Goal: Communication & Community: Participate in discussion

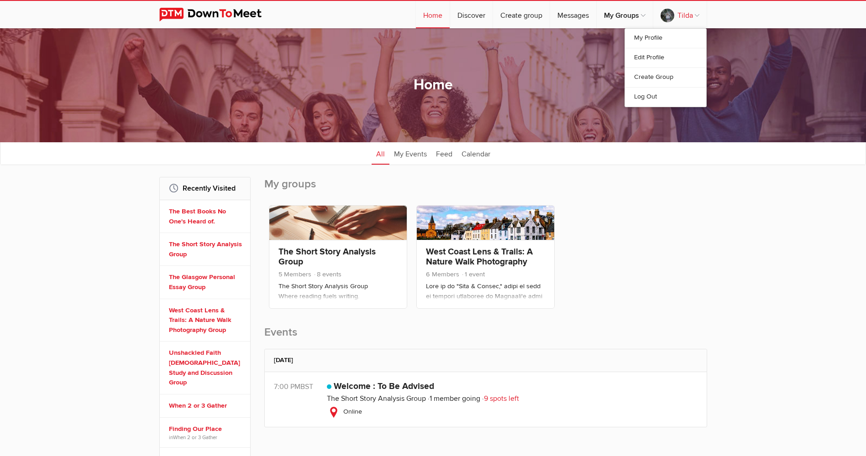
click at [689, 14] on link "Tilda" at bounding box center [679, 14] width 53 height 27
click at [657, 58] on link "Edit Profile" at bounding box center [665, 58] width 81 height 20
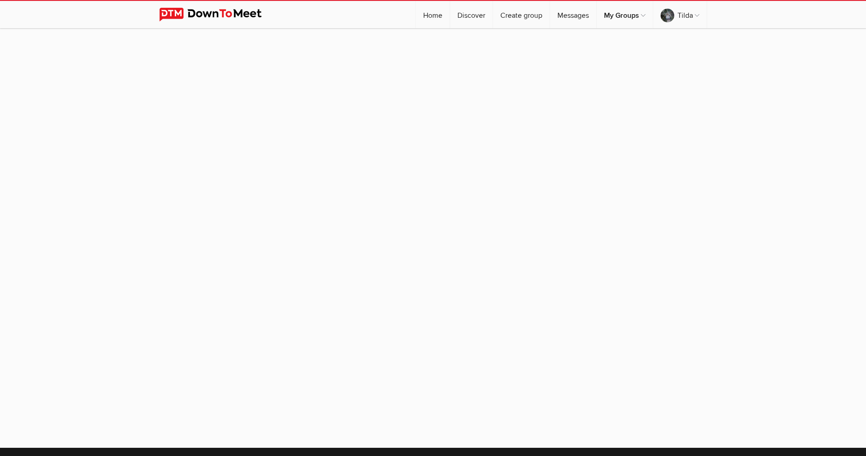
select select "United Kingdom"
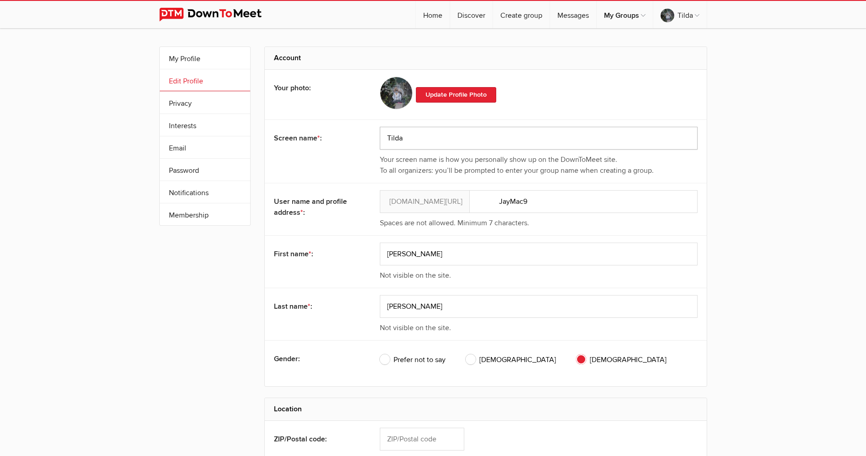
click at [413, 140] on input "Tilda" at bounding box center [539, 138] width 318 height 23
type input "T"
type input "[PERSON_NAME]"
click at [444, 252] on input "Helen" at bounding box center [539, 254] width 318 height 23
type input "H"
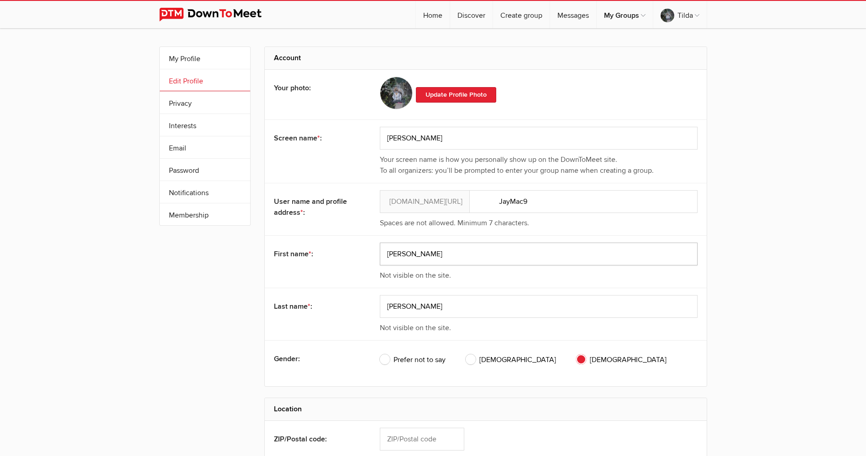
type input "[PERSON_NAME]"
click at [476, 362] on span "Male" at bounding box center [511, 360] width 90 height 11
click at [466, 355] on input "Male" at bounding box center [465, 354] width 0 height 0
radio input "true"
click at [666, 14] on link "Tilda" at bounding box center [679, 14] width 53 height 27
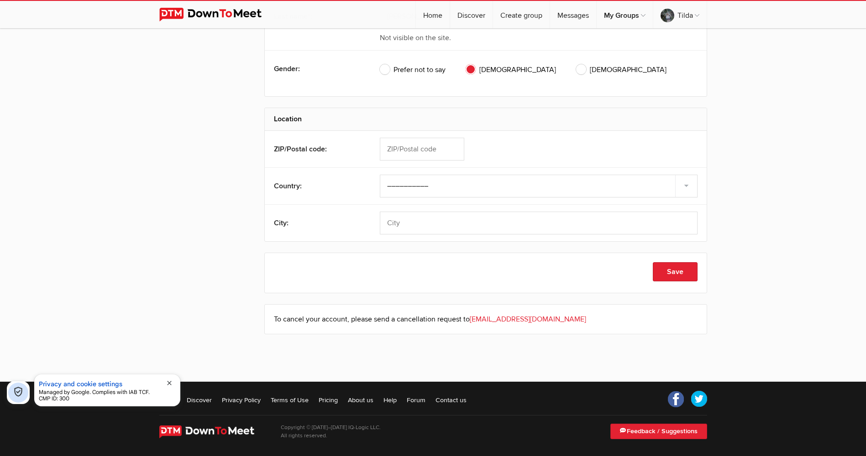
scroll to position [289, 0]
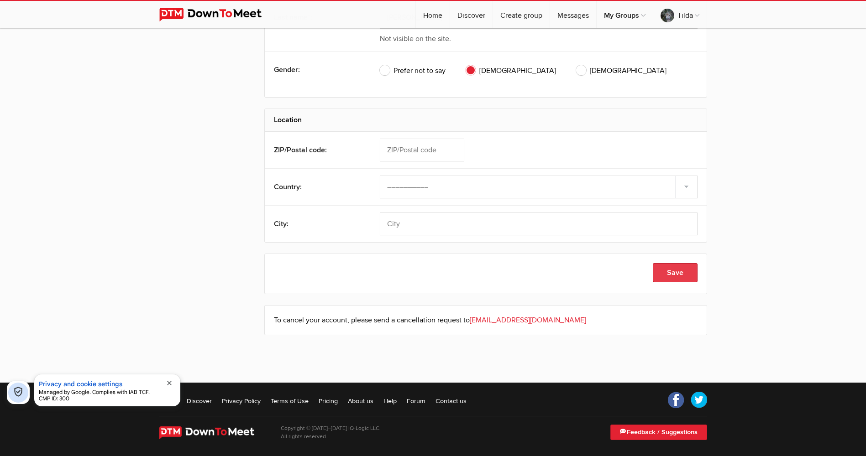
click at [677, 268] on button "Save" at bounding box center [675, 272] width 45 height 19
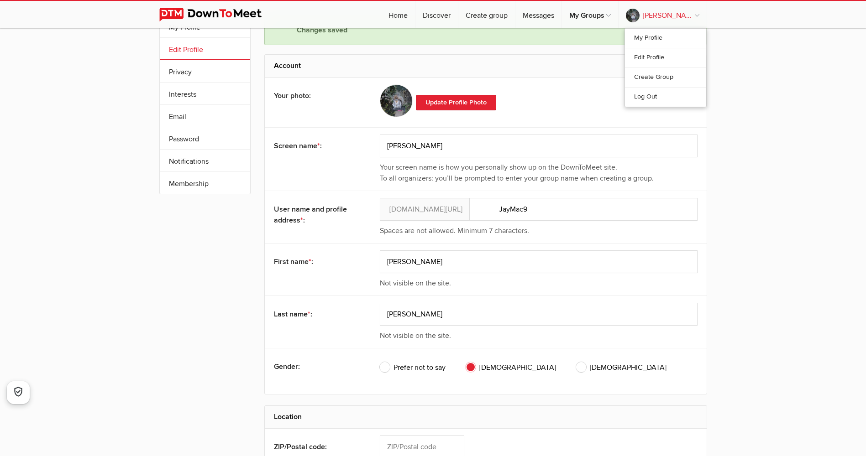
scroll to position [0, 0]
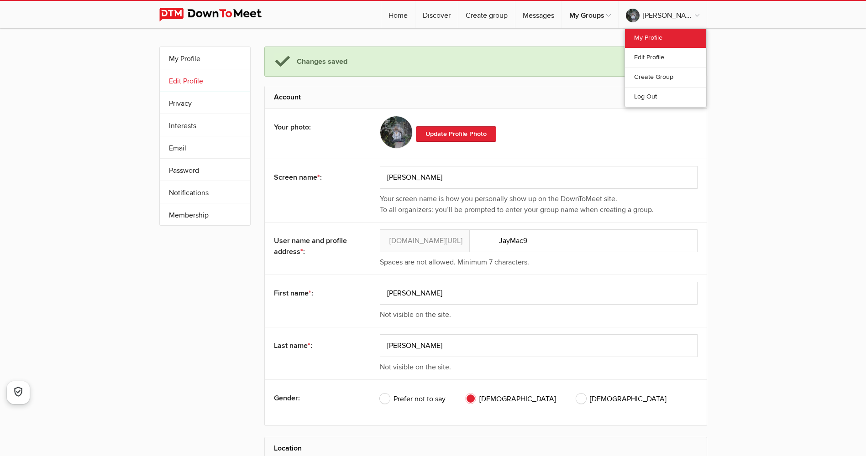
click at [649, 36] on link "My Profile" at bounding box center [665, 38] width 81 height 19
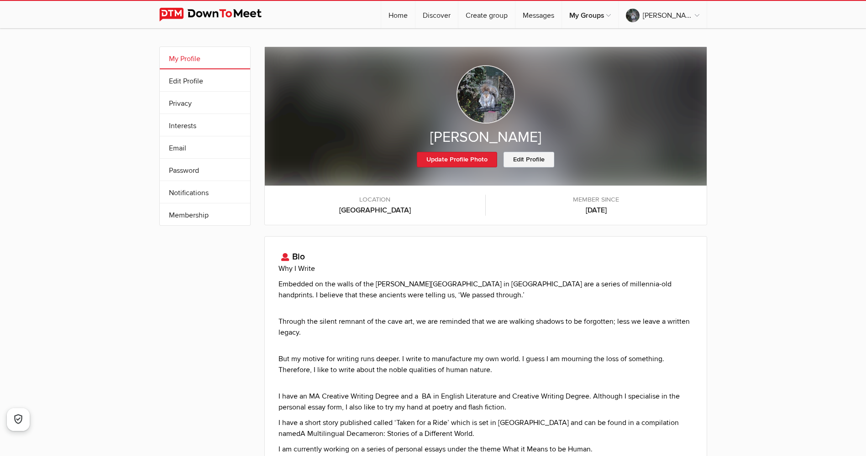
click at [522, 157] on link "Edit Profile" at bounding box center [528, 160] width 51 height 16
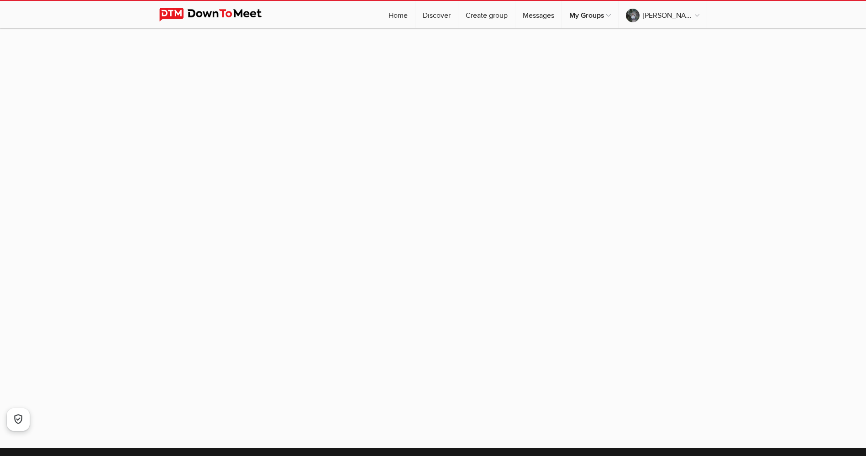
select select "United Kingdom"
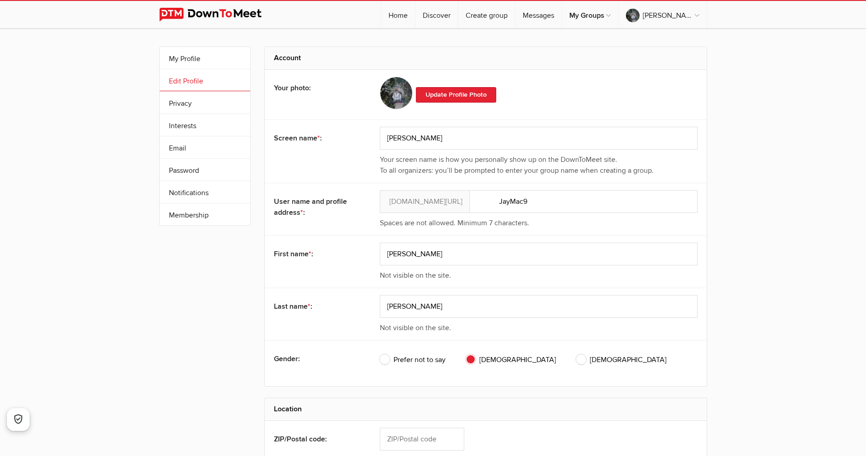
click at [396, 89] on img at bounding box center [396, 93] width 33 height 33
click at [438, 89] on link "Update Profile Photo" at bounding box center [456, 95] width 80 height 16
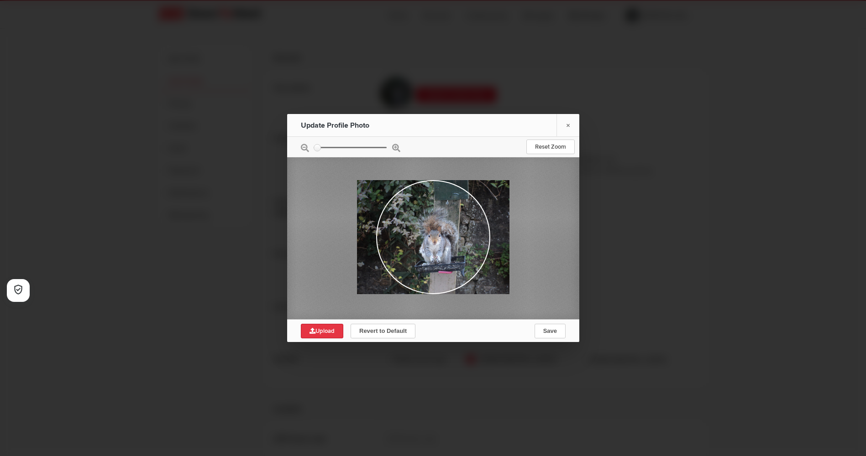
click at [332, 327] on link "Upload" at bounding box center [322, 331] width 42 height 15
type input "C:\fakepath\Just having a coffee.JPG"
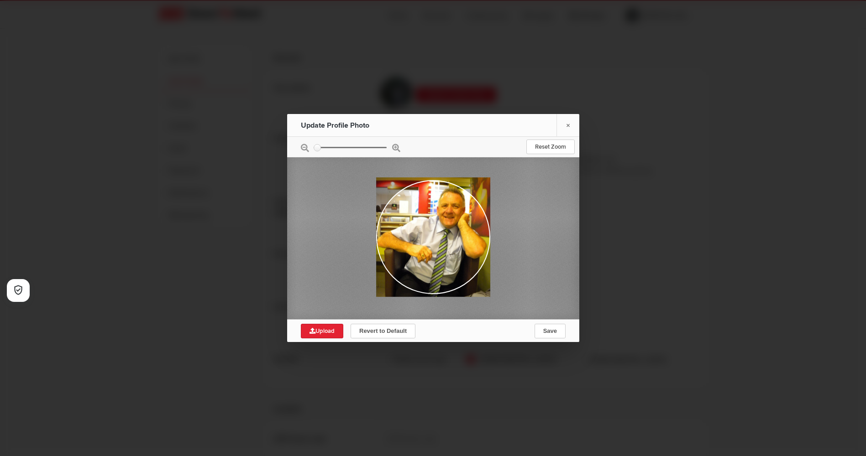
click at [556, 328] on button "Save" at bounding box center [549, 331] width 31 height 15
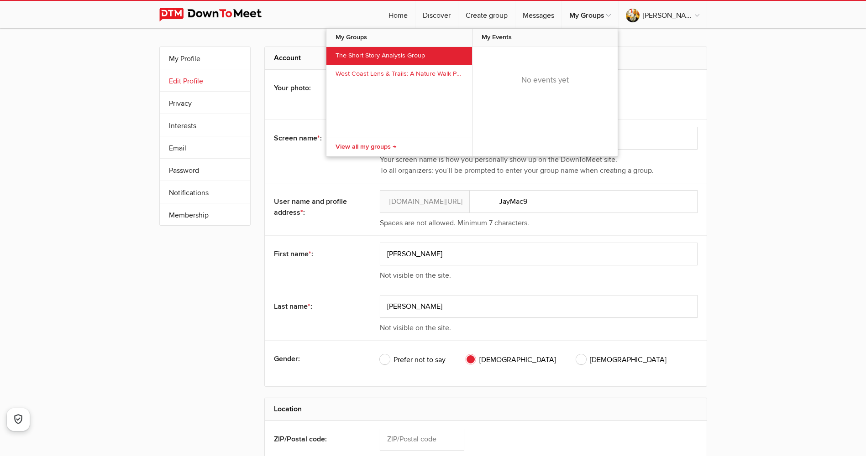
click at [472, 54] on link "The Short Story Analysis Group" at bounding box center [399, 56] width 146 height 18
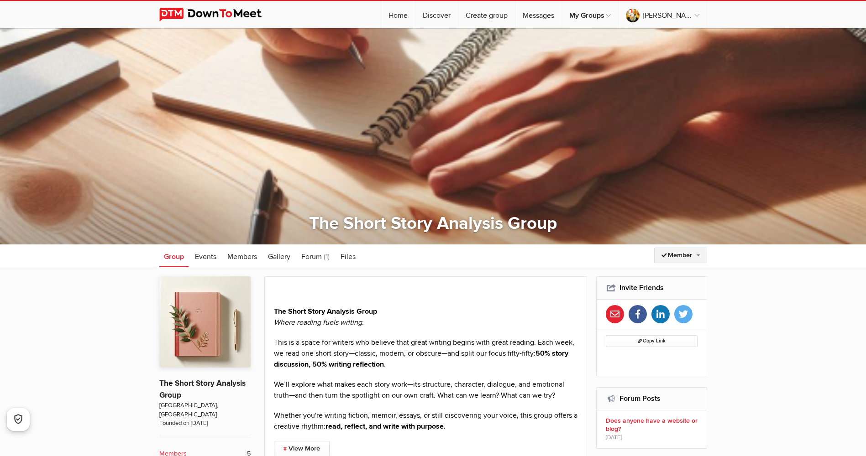
click at [692, 254] on link "Member" at bounding box center [680, 256] width 53 height 16
click at [658, 310] on link "Leave Group" at bounding box center [665, 312] width 82 height 14
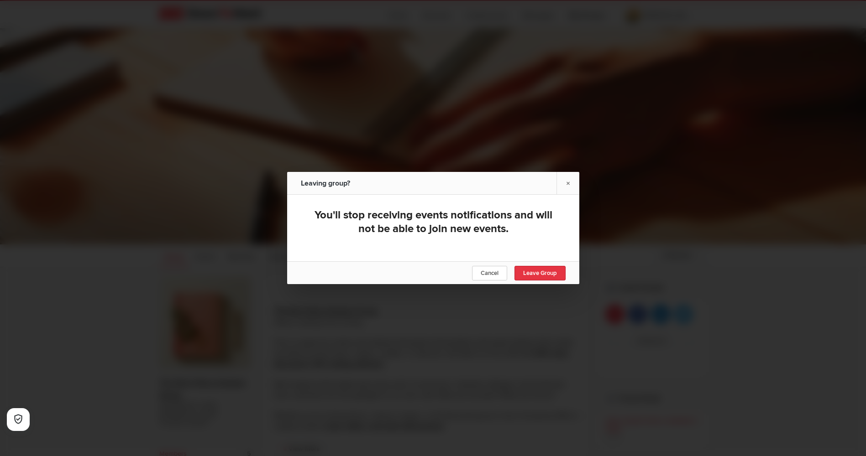
click at [540, 270] on span "Leave Group" at bounding box center [540, 273] width 34 height 7
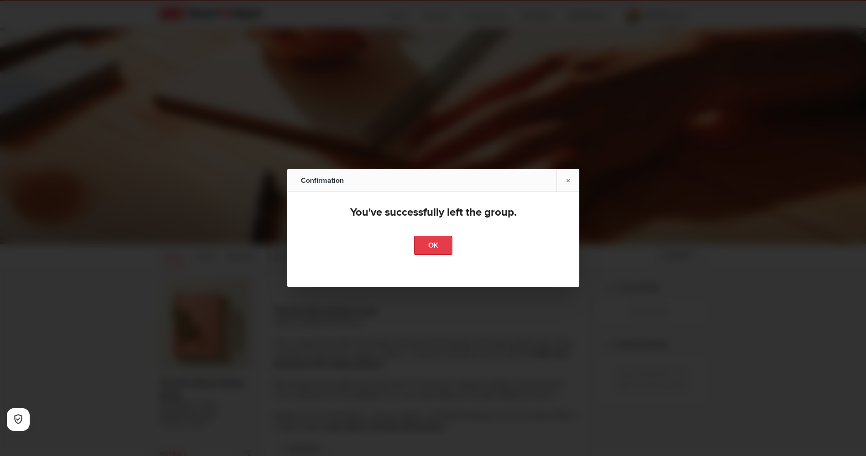
click at [429, 243] on link "OK" at bounding box center [433, 245] width 38 height 19
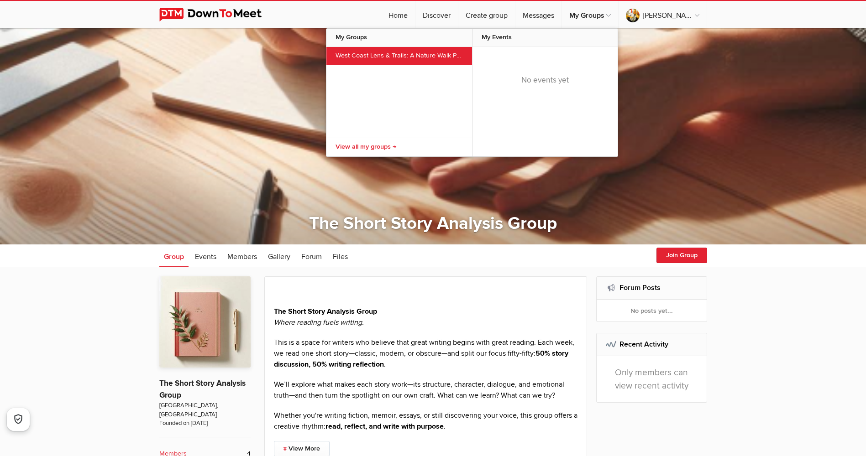
click at [448, 51] on link "West Coast Lens & Trails: A Nature Walk Photography Group" at bounding box center [399, 56] width 146 height 18
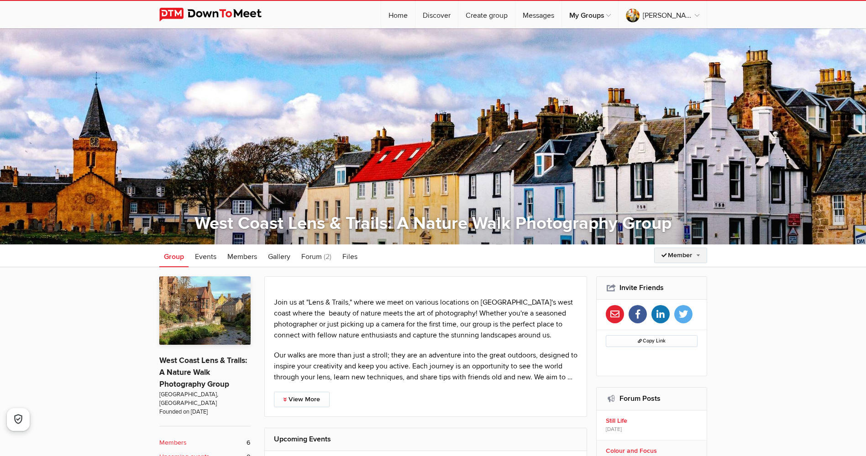
click at [681, 253] on link "Member" at bounding box center [680, 256] width 53 height 16
click at [642, 309] on link "Leave Group" at bounding box center [665, 312] width 82 height 14
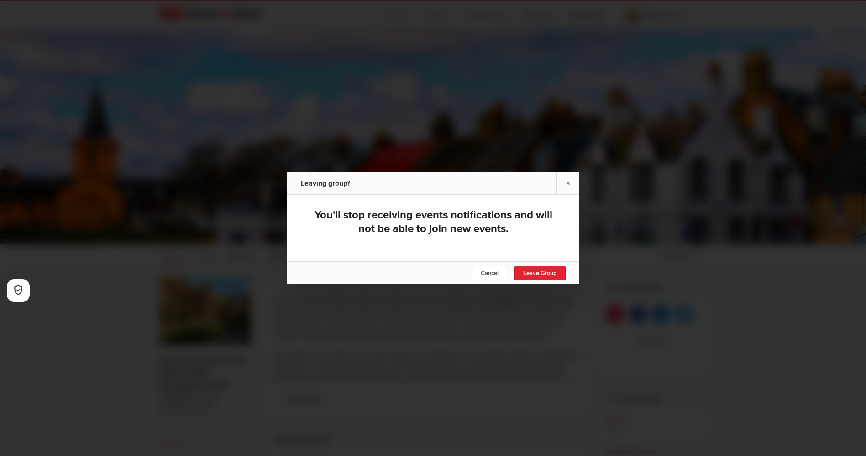
click at [543, 270] on span "Leave Group" at bounding box center [540, 273] width 34 height 7
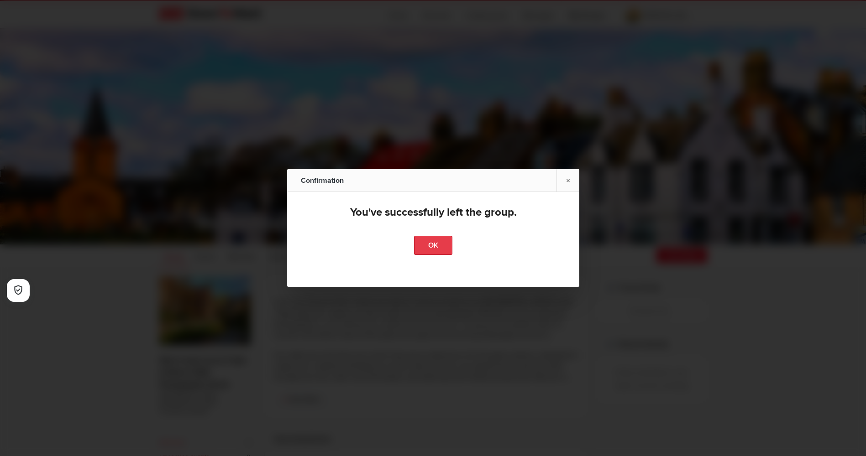
click at [427, 241] on link "OK" at bounding box center [433, 245] width 38 height 19
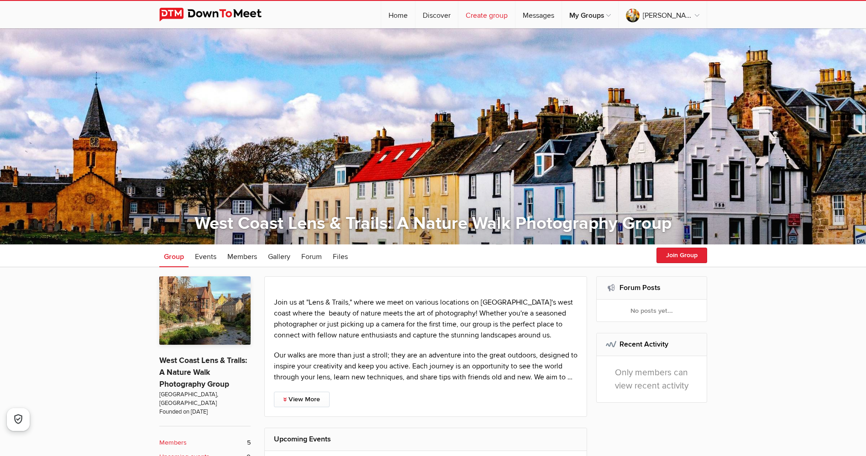
click at [515, 13] on link "Create group" at bounding box center [486, 14] width 57 height 27
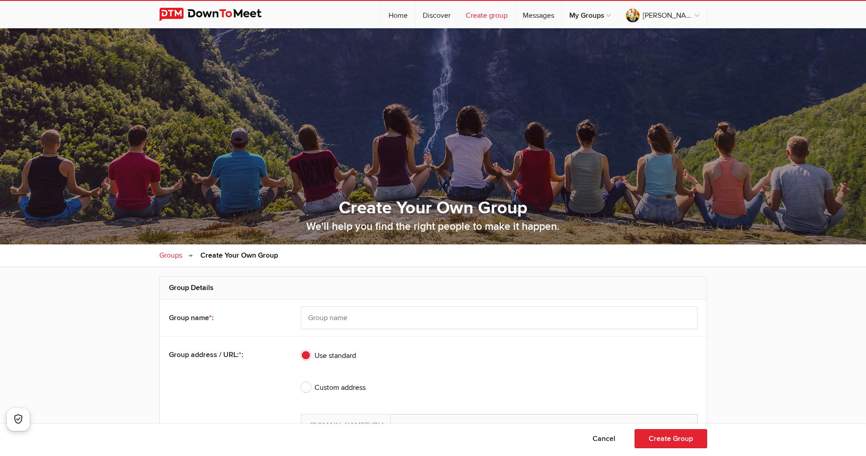
select select "United Kingdom"
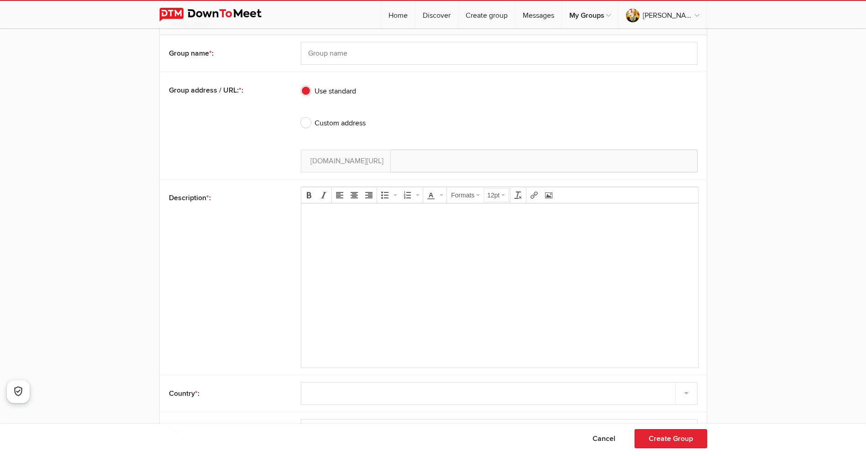
scroll to position [267, 0]
click at [375, 231] on body at bounding box center [499, 229] width 389 height 41
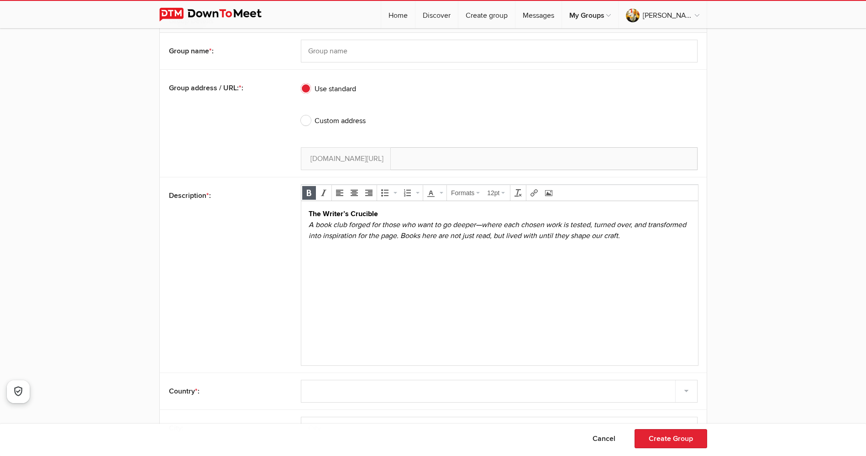
click at [324, 215] on strong "The Writer’s Crucible" at bounding box center [343, 214] width 69 height 9
drag, startPoint x: 309, startPoint y: 214, endPoint x: 431, endPoint y: 211, distance: 121.9
click at [431, 211] on p "The Friday Night Writer’s Crucible A book club forged for those who want to go …" at bounding box center [500, 225] width 382 height 33
copy strong "The Friday Night Writer’s Crucible"
click at [372, 46] on input "text" at bounding box center [499, 51] width 397 height 23
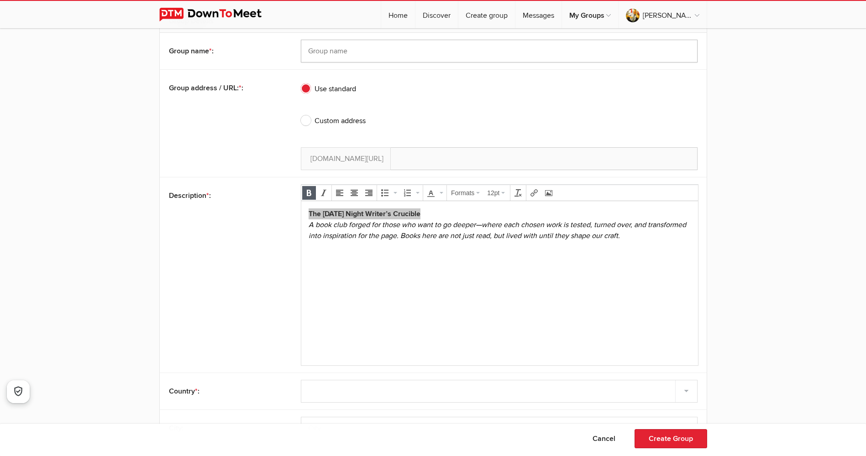
paste input "The Friday Night Writer’s Crucible"
type input "The Friday Night Writer’s Crucible"
type input "The-Friday-Night-Writers-Crucible"
click at [342, 49] on input "The Friday Night Writer’s Crucible" at bounding box center [499, 51] width 397 height 23
type input "The Friday Night Writer’s Crucible"
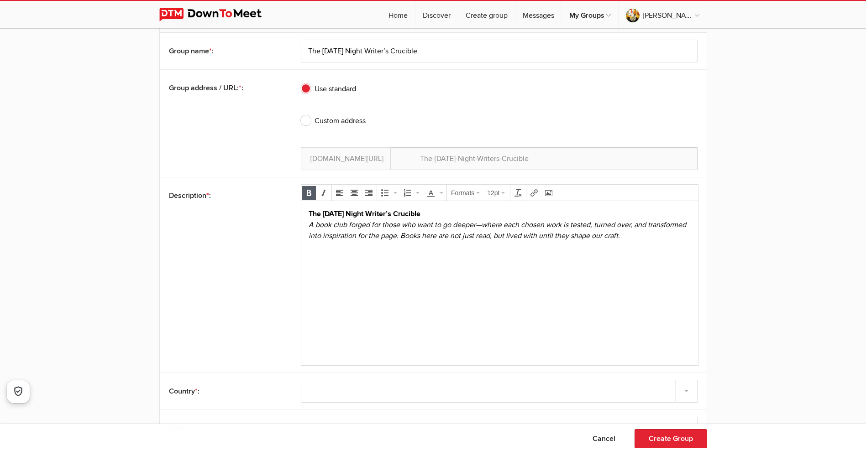
click at [453, 275] on html "The Friday Night Writer’s Crucible A book club forged for those who want to go …" at bounding box center [499, 238] width 397 height 74
click at [429, 213] on p "The Friday Night Writer’s Crucible A book club forged for those who want to go …" at bounding box center [500, 225] width 382 height 33
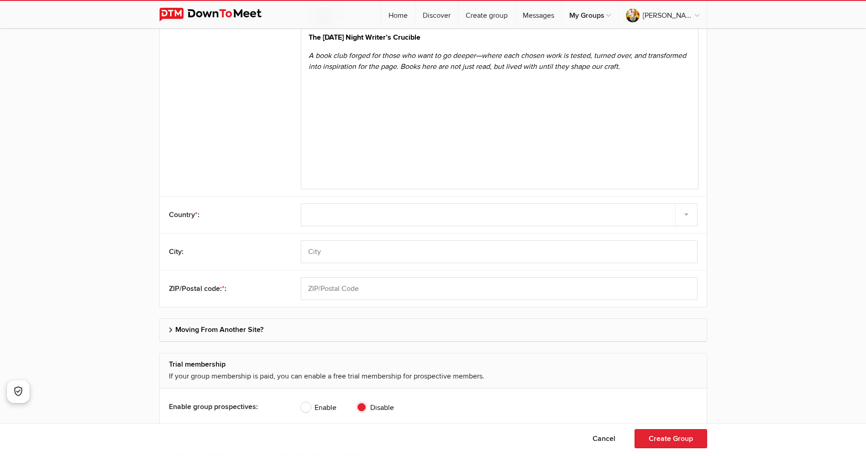
scroll to position [475, 0]
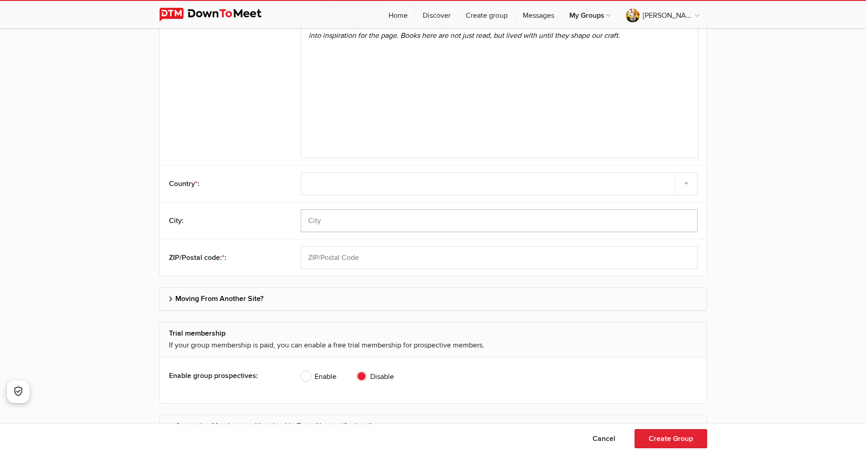
click at [351, 218] on input "text" at bounding box center [499, 221] width 397 height 23
type input "Troon"
click at [410, 259] on input "text" at bounding box center [499, 257] width 397 height 23
click at [376, 255] on input "text" at bounding box center [499, 257] width 397 height 23
paste input "KA10 6EF"
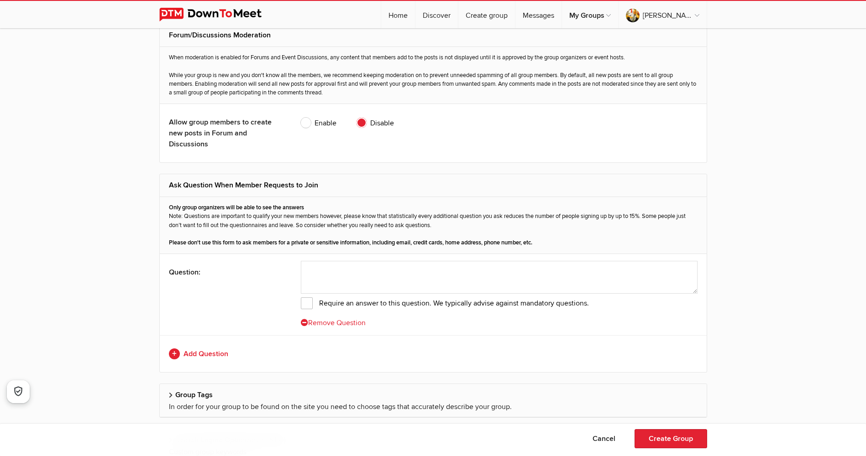
scroll to position [1246, 0]
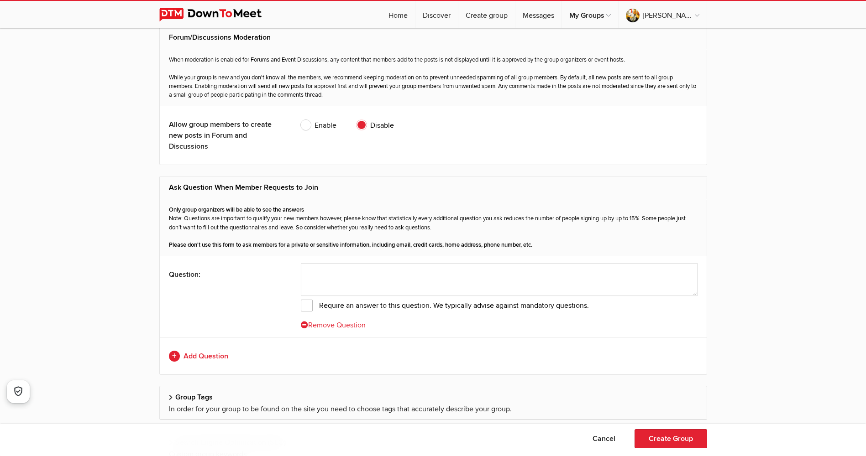
type input "KA10 6EF"
click at [307, 125] on span "Enable" at bounding box center [319, 125] width 36 height 11
click at [301, 120] on input "Enable" at bounding box center [300, 120] width 0 height 0
radio input "true"
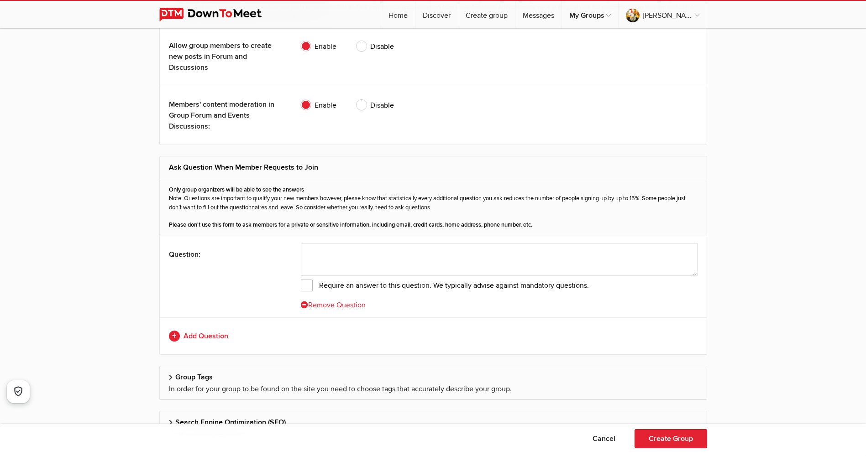
scroll to position [1327, 0]
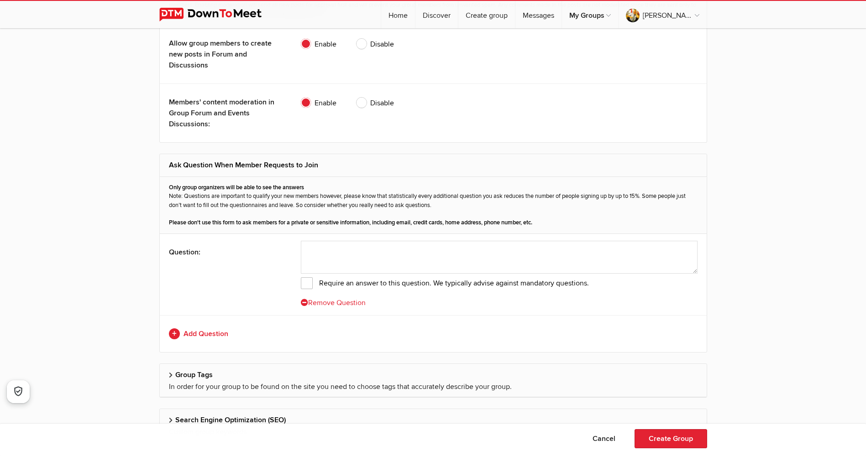
drag, startPoint x: 864, startPoint y: 325, endPoint x: 870, endPoint y: 346, distance: 21.8
click at [688, 435] on button "Create Group" at bounding box center [670, 439] width 73 height 19
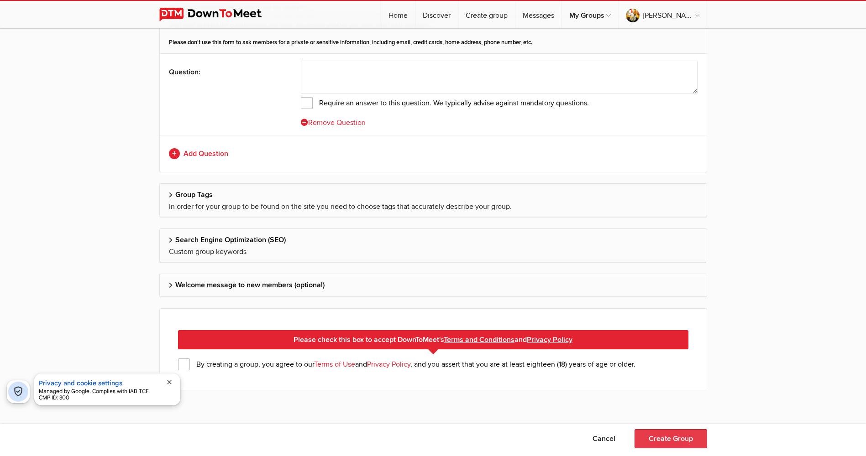
scroll to position [1419, 0]
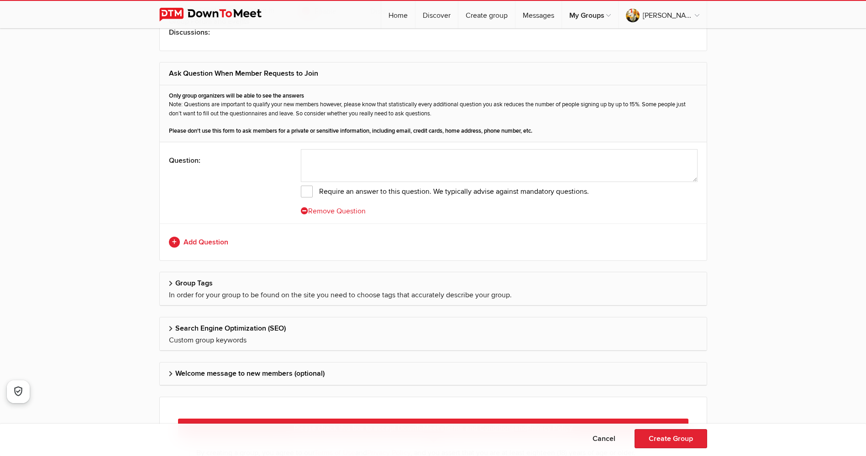
click at [328, 208] on link "Remove Question" at bounding box center [333, 211] width 65 height 9
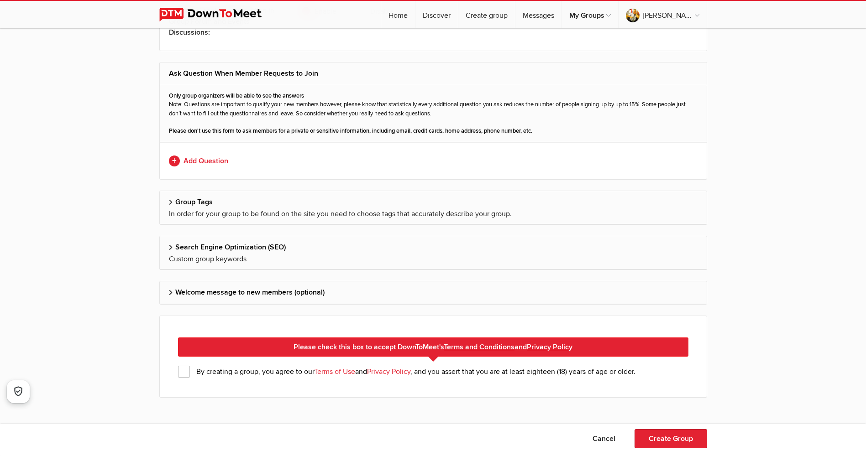
scroll to position [1426, 0]
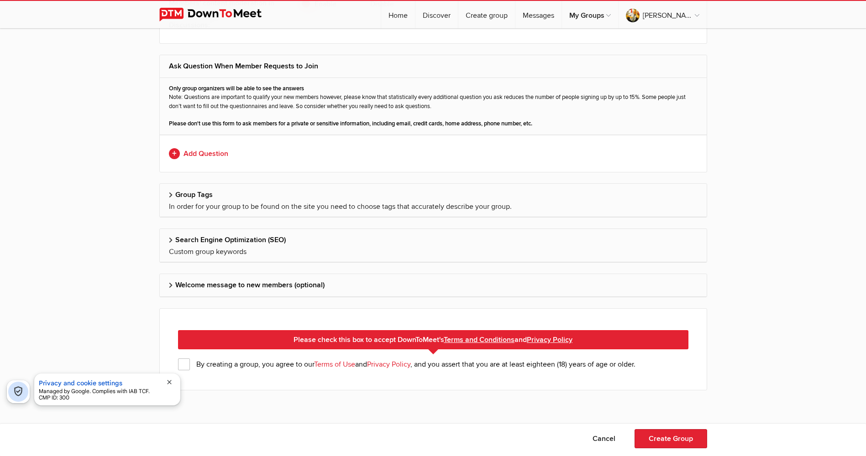
click at [186, 363] on span "By creating a group, you agree to our Terms of Use and Privacy Policy , and you…" at bounding box center [406, 365] width 457 height 12
click at [0, 0] on input "By creating a group, you agree to our Terms of Use and Privacy Policy , and you…" at bounding box center [0, 0] width 0 height 0
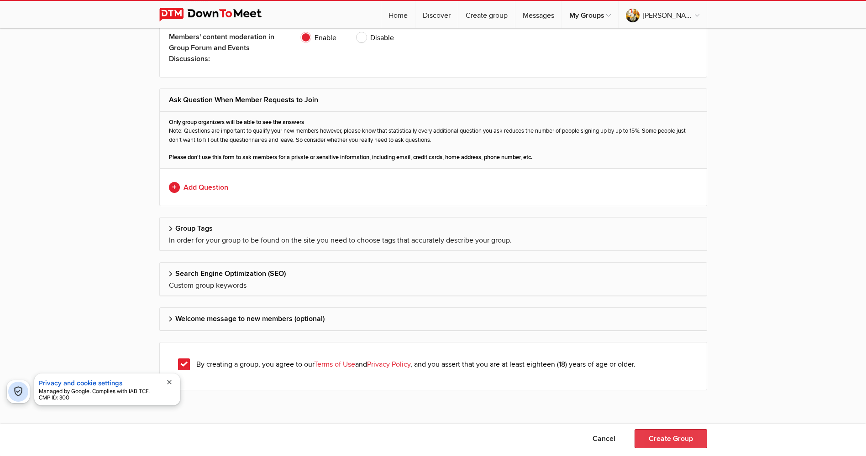
click at [660, 438] on button "Create Group" at bounding box center [670, 439] width 73 height 19
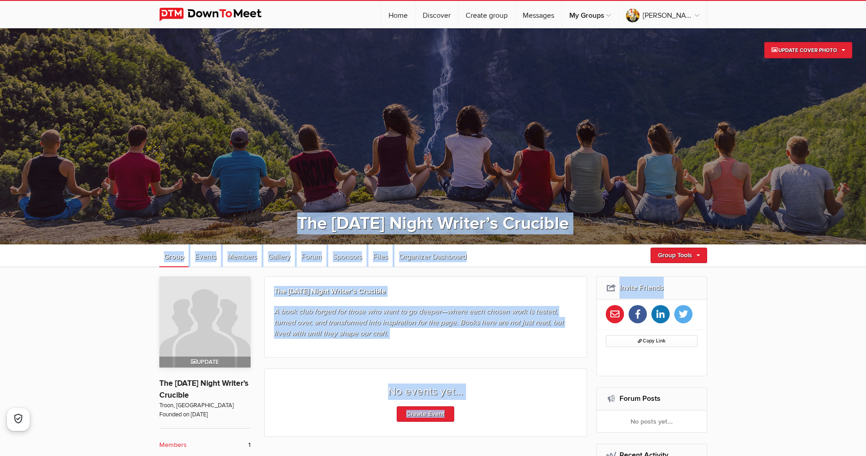
drag, startPoint x: 865, startPoint y: 204, endPoint x: 872, endPoint y: 247, distance: 43.9
click at [865, 269] on html "☰ Jim Home Discover Create group Messages My Groups My Groups The Friday Night …" at bounding box center [433, 228] width 866 height 456
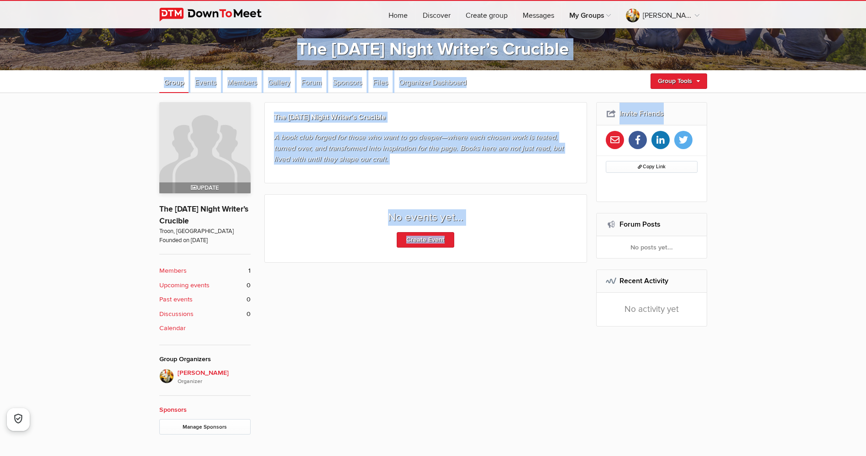
scroll to position [199, 0]
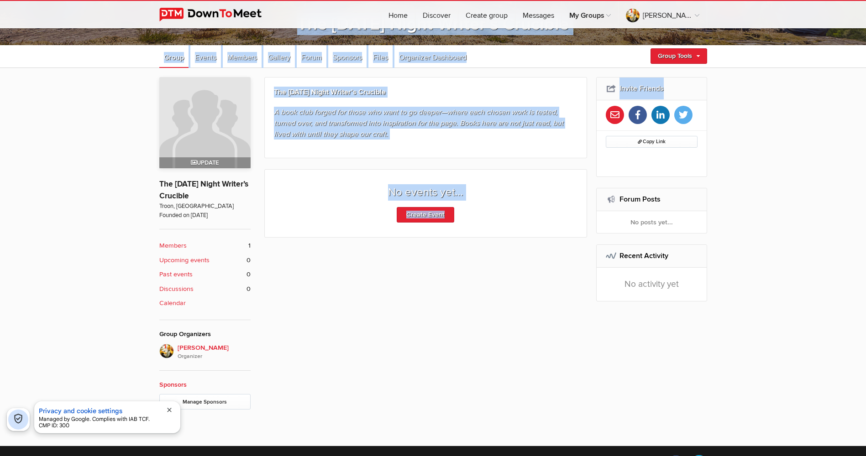
click at [490, 217] on div "Create Event" at bounding box center [425, 213] width 293 height 17
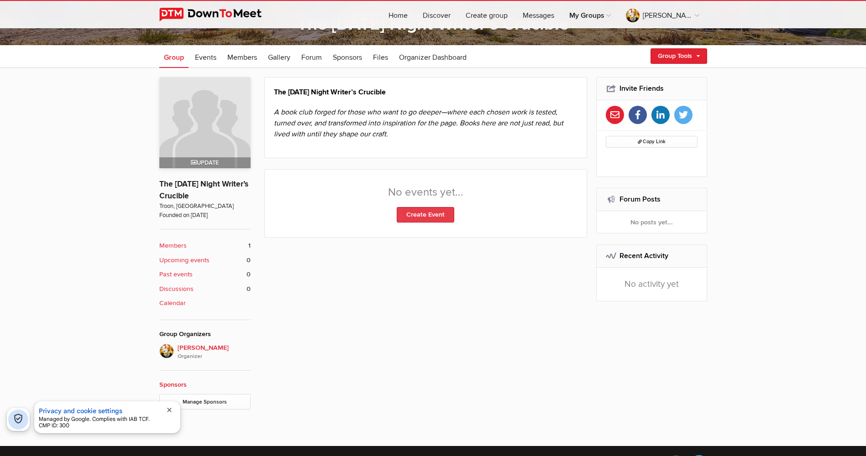
click at [432, 212] on link "Create Event" at bounding box center [426, 215] width 58 height 16
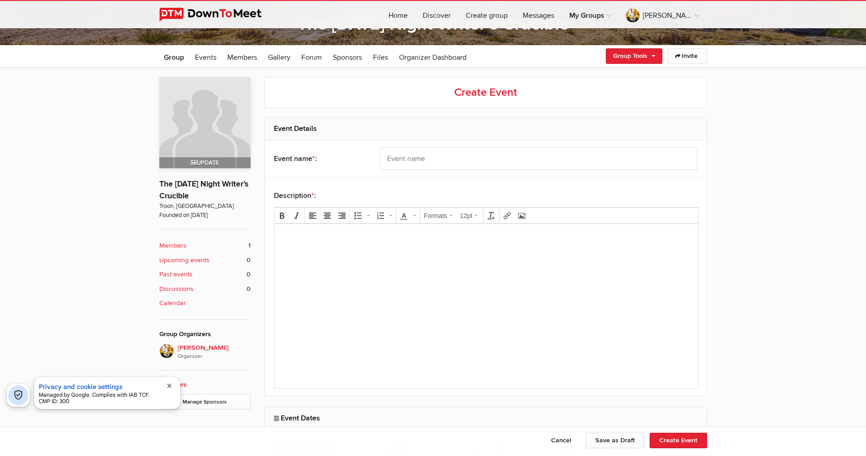
click at [428, 247] on body at bounding box center [486, 251] width 416 height 41
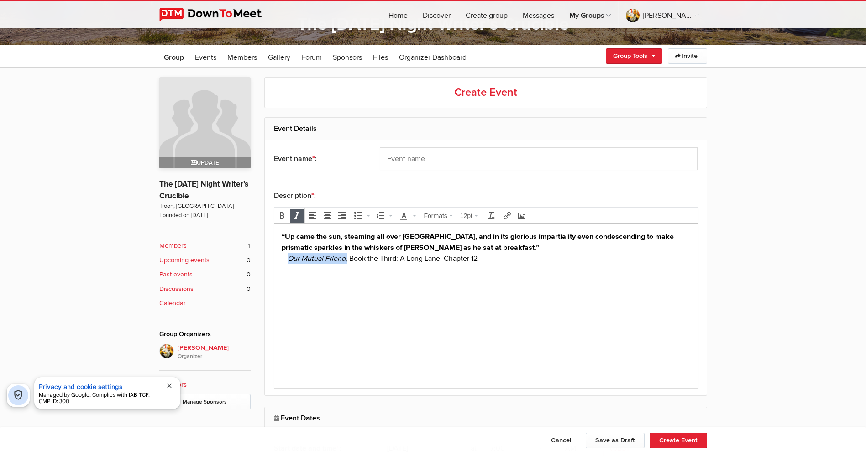
drag, startPoint x: 291, startPoint y: 258, endPoint x: 348, endPoint y: 263, distance: 57.3
click at [348, 263] on p "“Up came the sun, steaming all over London, and in its glorious impartiality ev…" at bounding box center [485, 247] width 409 height 33
copy p "Our Mutual Friend ,"
click at [430, 157] on input "text" at bounding box center [539, 158] width 318 height 23
paste input "Our Mutual Friend,"
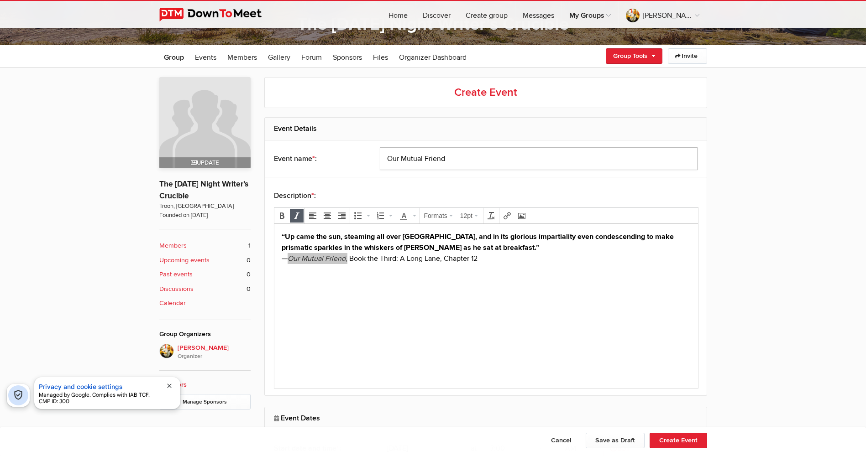
type input "Our Mutual Friend"
click at [507, 264] on body "“Up came the sun, steaming all over London, and in its glorious impartiality ev…" at bounding box center [486, 262] width 416 height 63
drag, startPoint x: 282, startPoint y: 233, endPoint x: 303, endPoint y: 269, distance: 41.6
click at [282, 233] on strong "“Up came the sun, steaming all over London, and in its glorious impartiality ev…" at bounding box center [477, 242] width 392 height 20
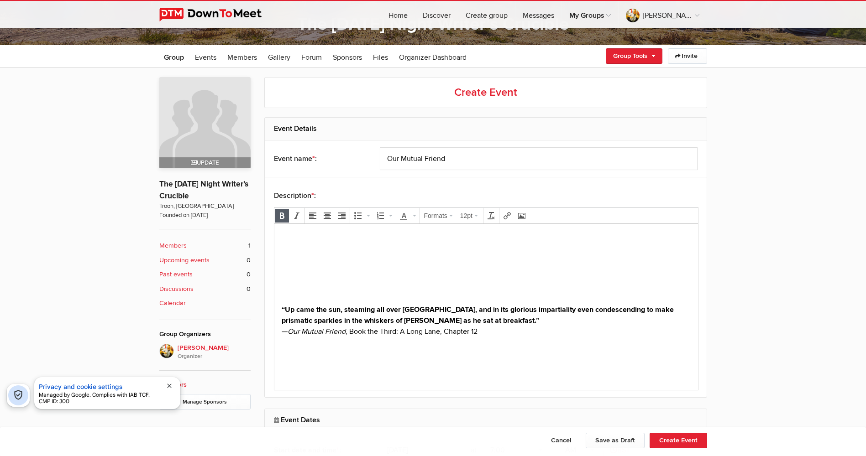
click at [397, 241] on p at bounding box center [485, 236] width 409 height 11
click at [279, 308] on body "“Up came the sun, steaming all over London, and in its glorious impartiality ev…" at bounding box center [486, 299] width 416 height 136
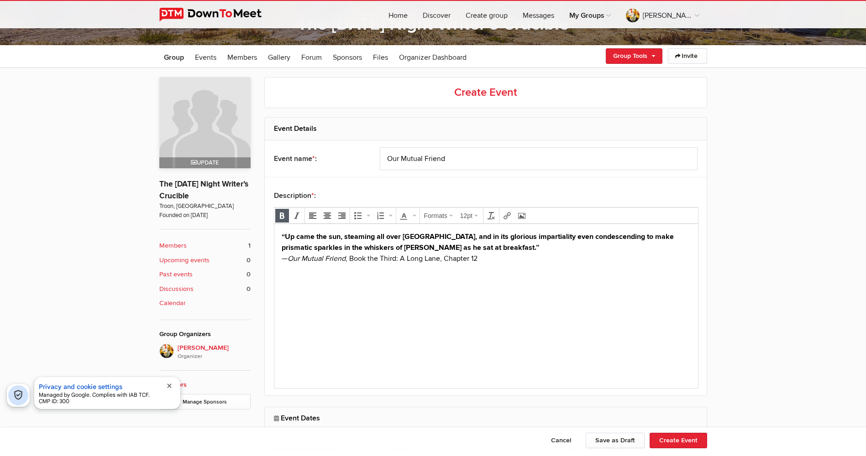
click at [516, 260] on p "“Up came the sun, steaming all over London, and in its glorious impartiality ev…" at bounding box center [485, 247] width 409 height 33
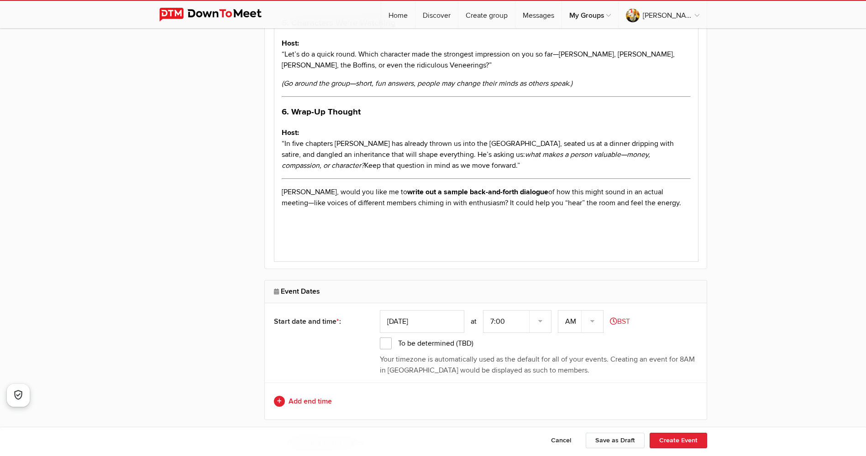
scroll to position [1134, 0]
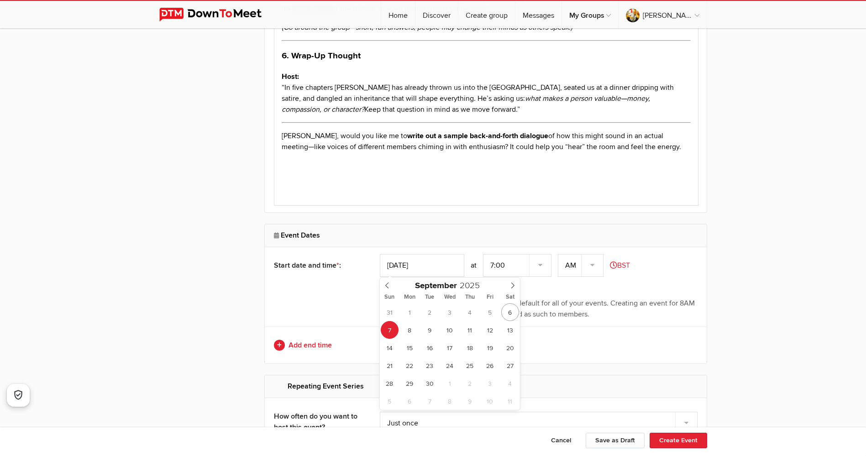
click at [436, 264] on input "Sep 07, 2025" at bounding box center [422, 265] width 84 height 23
type input "Sep 26, 2025"
click at [595, 266] on select "AM PM" at bounding box center [581, 265] width 46 height 23
select select "PM"
click at [559, 254] on select "AM PM" at bounding box center [581, 265] width 46 height 23
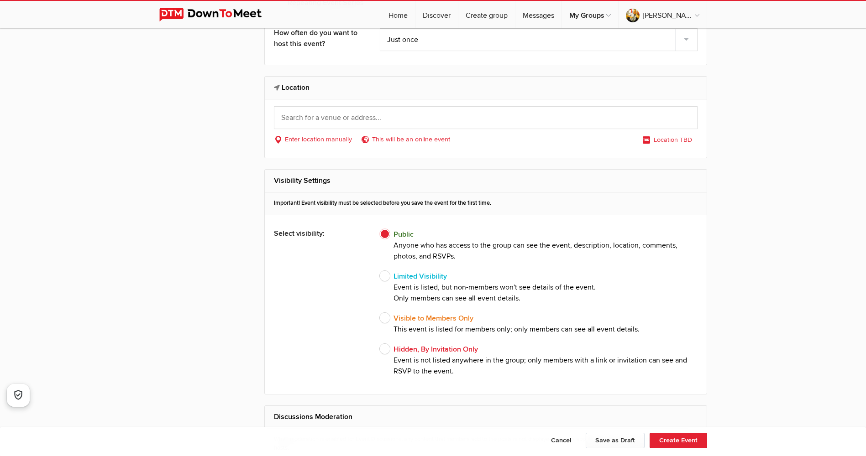
scroll to position [1520, 0]
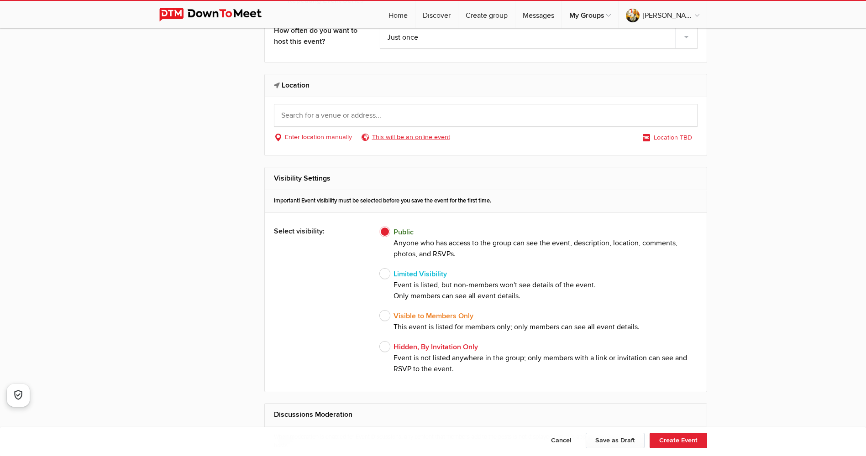
click at [392, 136] on link "This will be an online event" at bounding box center [408, 137] width 94 height 10
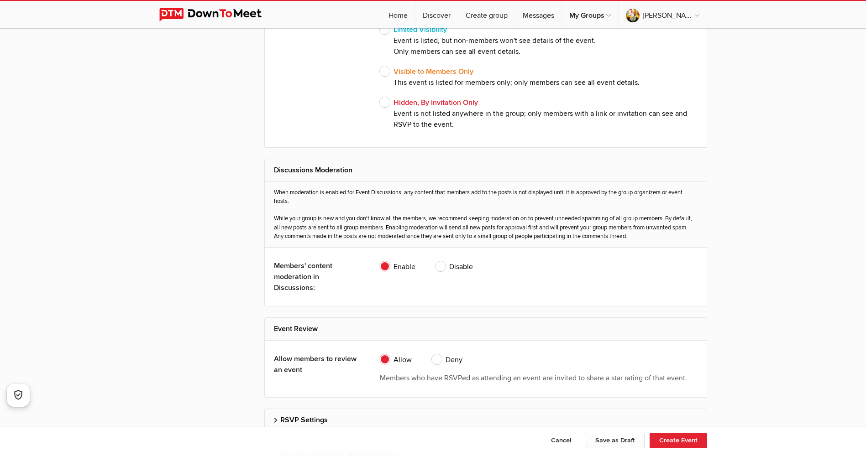
scroll to position [1843, 0]
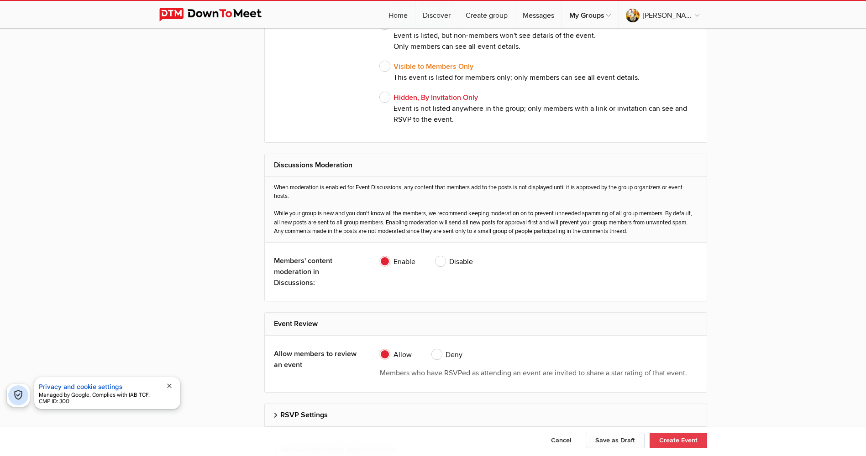
click at [694, 438] on button "Create Event" at bounding box center [679, 441] width 58 height 16
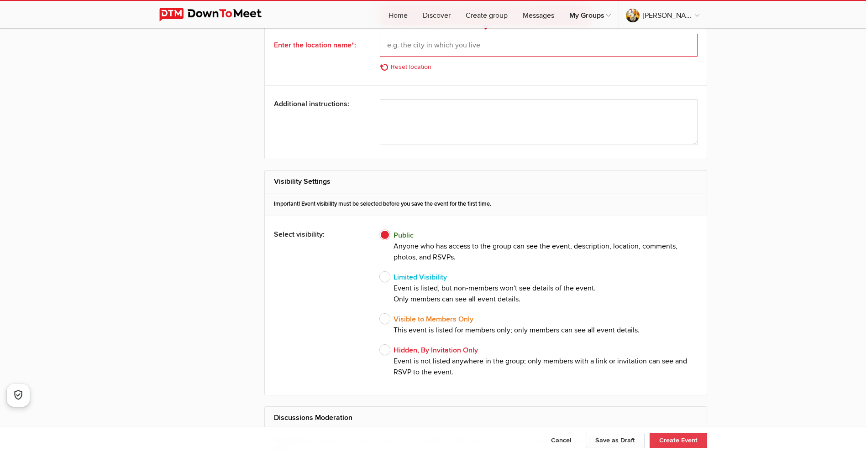
scroll to position [1607, 0]
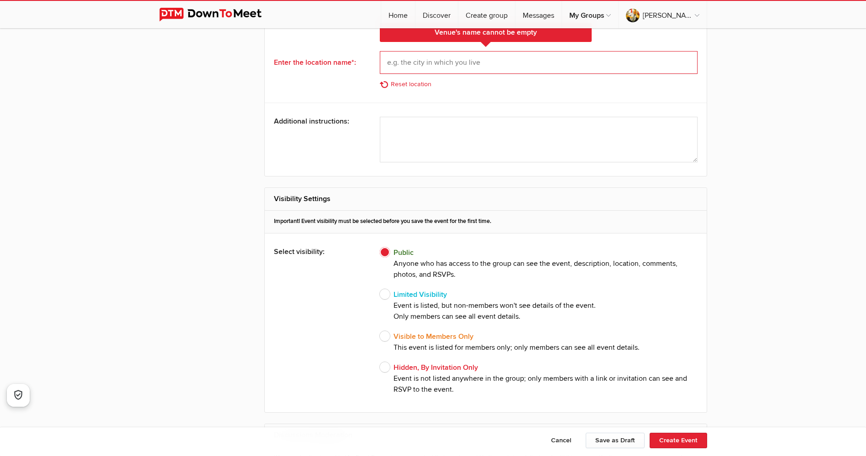
click at [467, 64] on input "text" at bounding box center [539, 62] width 318 height 23
type input "Troon, Ayrshire"
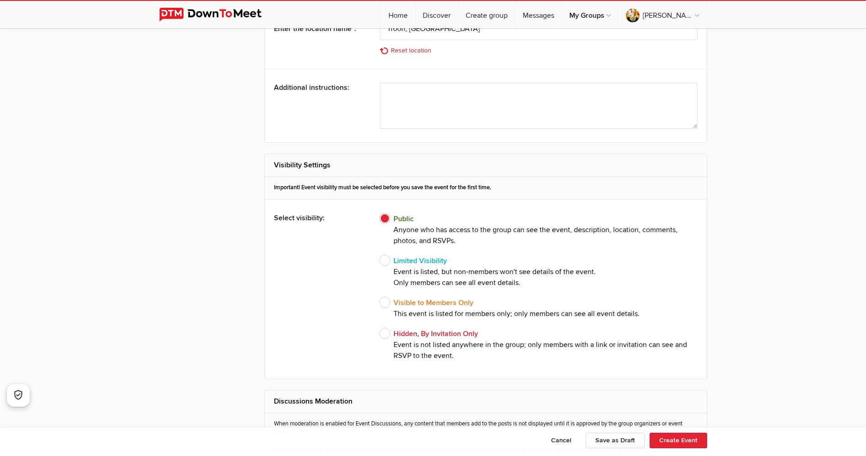
click at [518, 104] on div "Additional instructions:" at bounding box center [486, 105] width 442 height 73
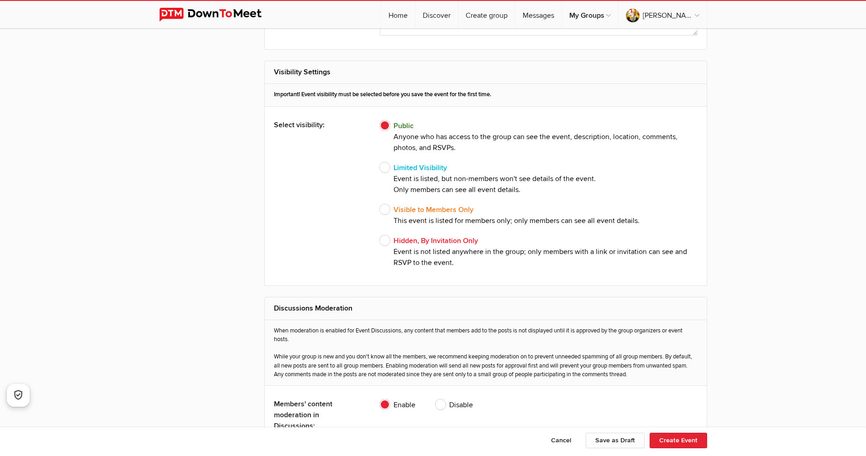
scroll to position [1705, 0]
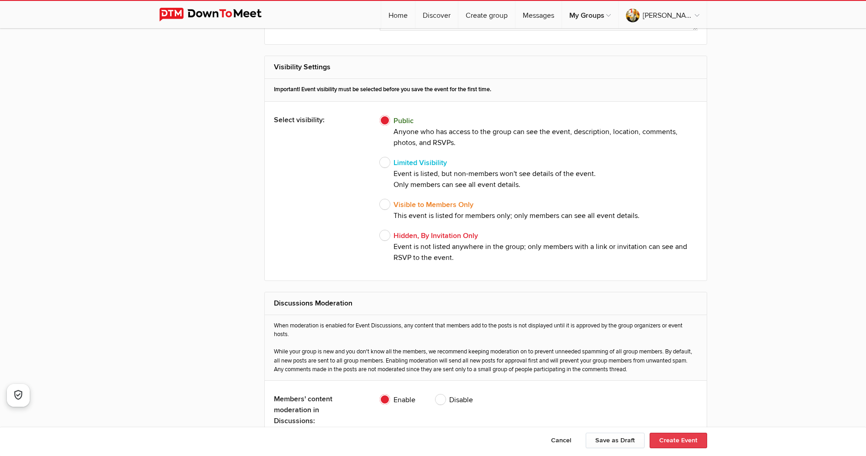
click at [680, 435] on button "Create Event" at bounding box center [679, 441] width 58 height 16
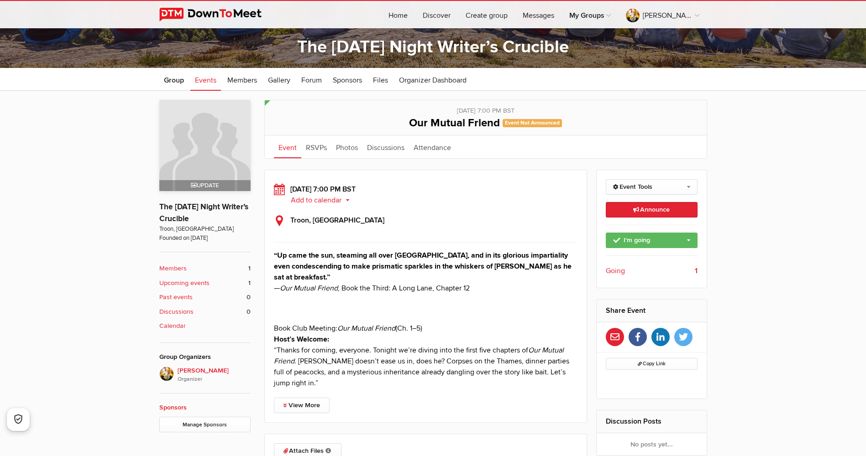
scroll to position [184, 0]
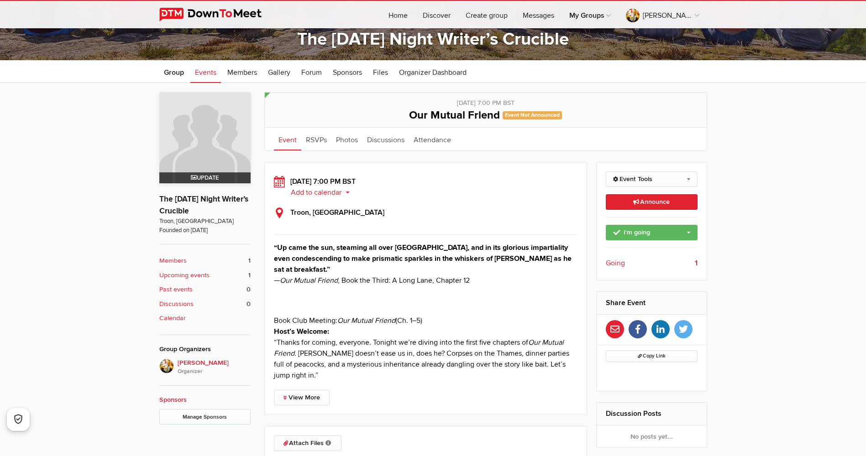
click at [218, 174] on span "Update" at bounding box center [205, 177] width 28 height 7
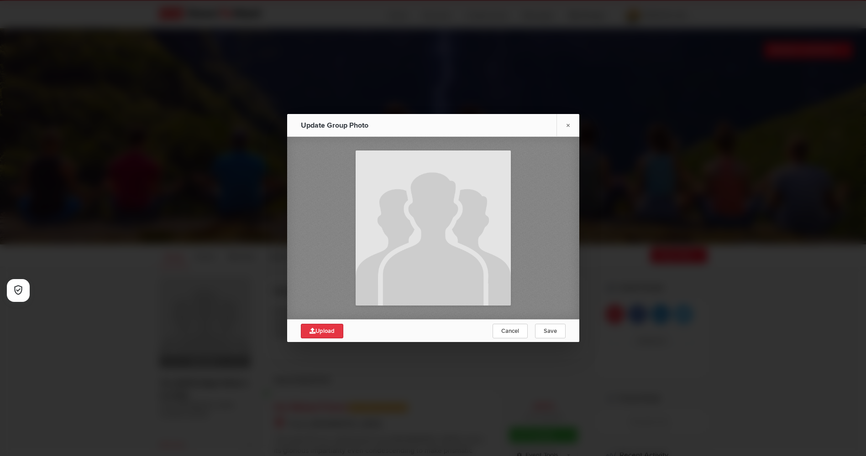
click at [317, 327] on link "Upload" at bounding box center [322, 331] width 42 height 15
click at [316, 328] on span "Upload" at bounding box center [321, 331] width 25 height 7
type input "C:\fakepath\mediamodifier-Qji5ChUkI_w-unsplash.jpg"
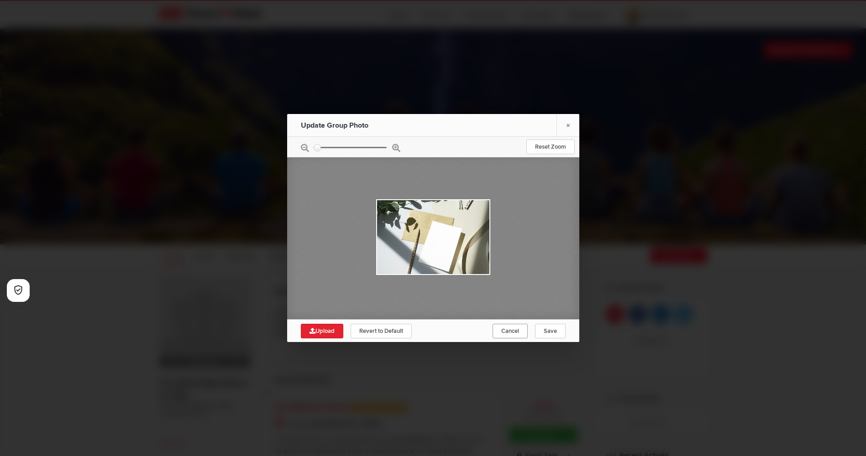
click at [514, 329] on span "Cancel" at bounding box center [510, 331] width 18 height 7
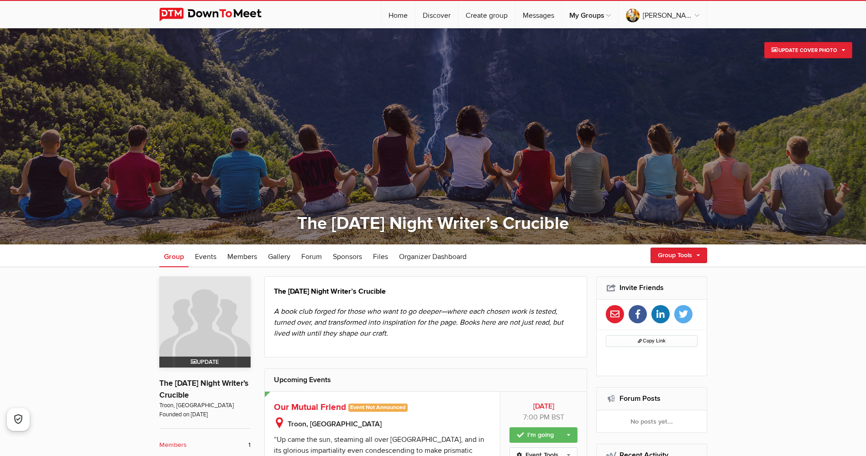
click at [208, 359] on span "Update" at bounding box center [205, 362] width 28 height 7
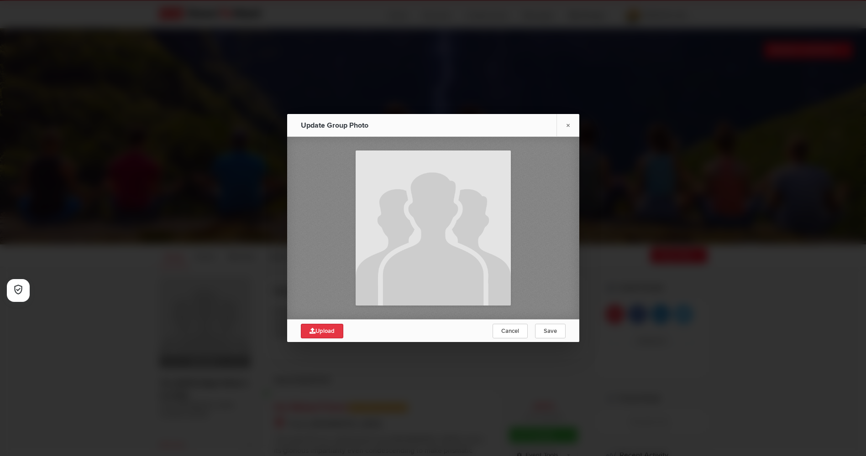
click at [325, 328] on span "Upload" at bounding box center [321, 331] width 25 height 7
type input "C:\fakepath\ChatGPT Image Sep 6, 2025, 11_13_46 AM.png"
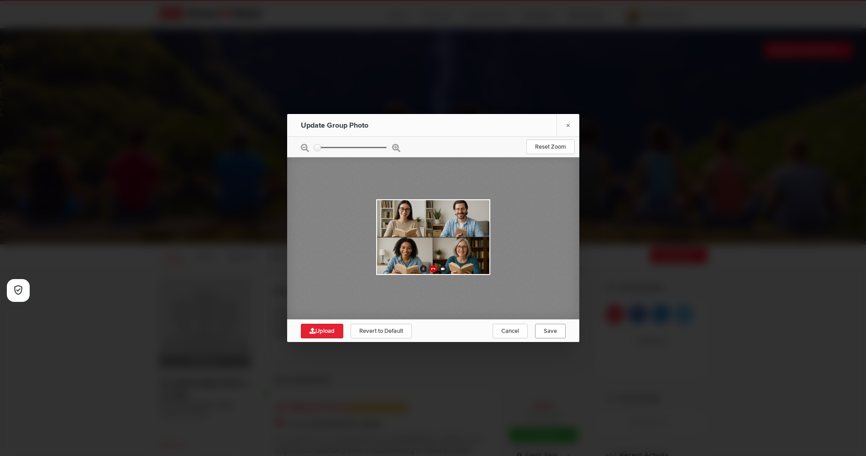
click at [551, 326] on link "Save" at bounding box center [550, 331] width 31 height 15
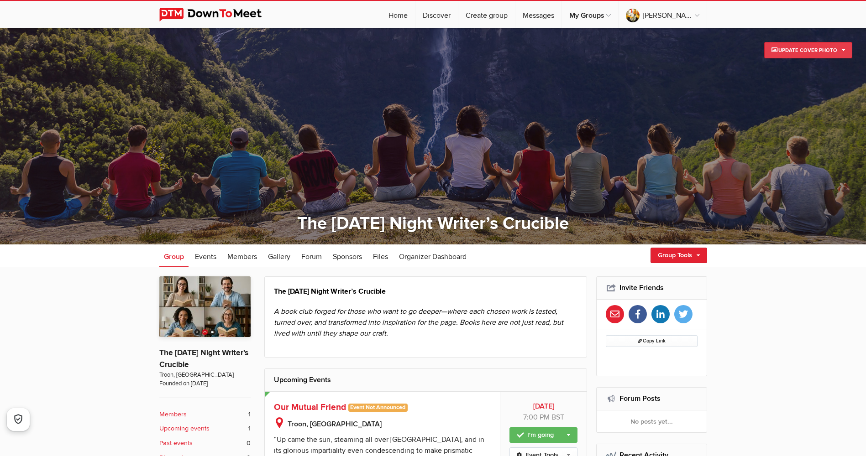
click at [797, 47] on link "Update Cover Photo" at bounding box center [808, 50] width 88 height 16
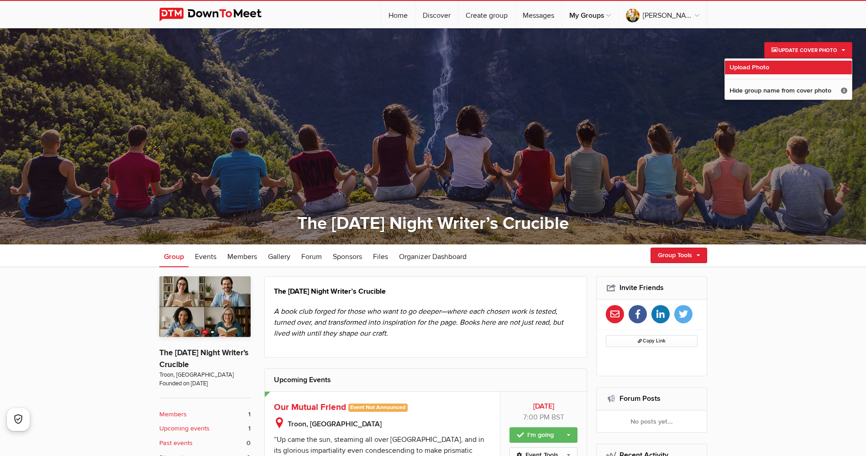
click at [739, 67] on span "Upload Photo" at bounding box center [749, 67] width 40 height 8
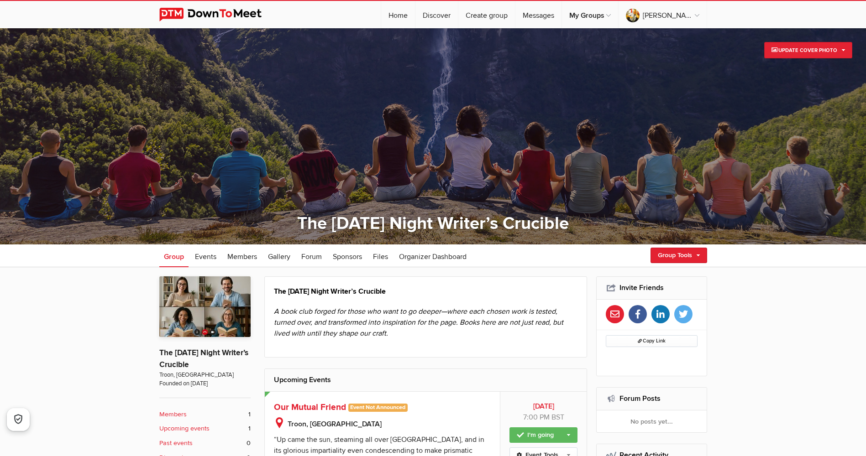
type input "C:\fakepath\ChatGPT Image Sep 6, 2025, 11_13_46 AM.png"
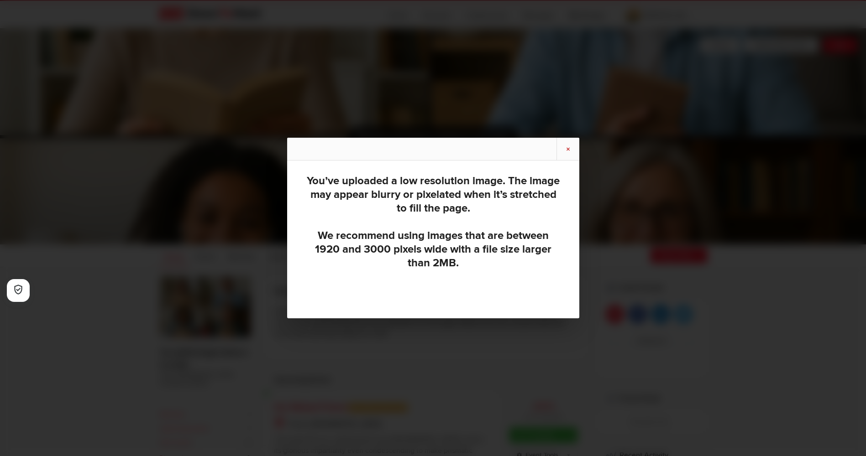
click at [566, 147] on link "×" at bounding box center [567, 149] width 23 height 22
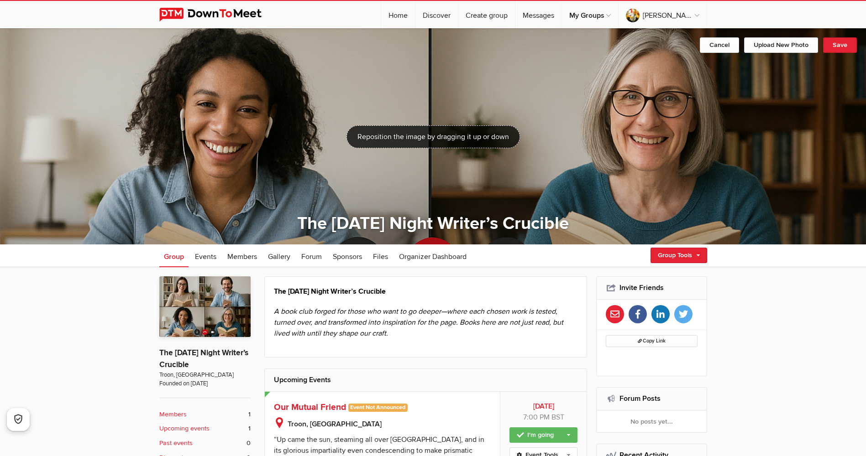
click at [590, 34] on span at bounding box center [433, 136] width 866 height 216
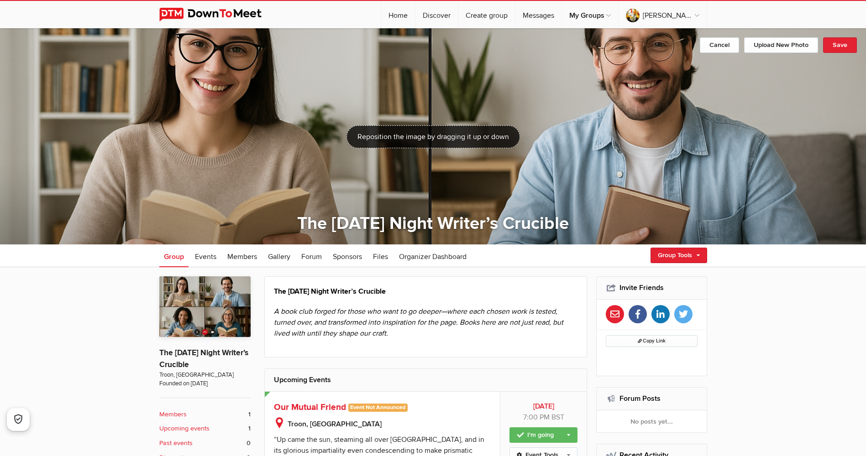
click at [529, 356] on sp-group-item "Update Cover Photo Upload Photo Reposition Revert to Default Photo Hide group n…" at bounding box center [433, 341] width 866 height 627
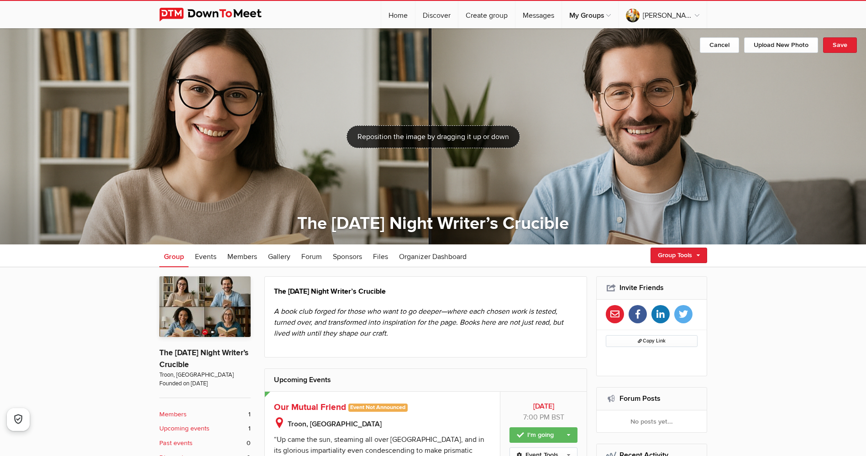
click at [562, 260] on sp-group-item "Update Cover Photo Upload Photo Reposition Revert to Default Photo Hide group n…" at bounding box center [433, 341] width 866 height 627
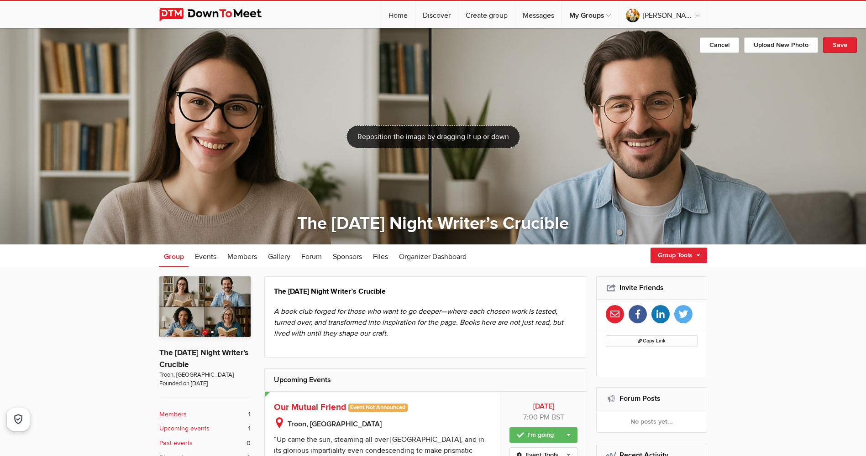
click at [561, 213] on div "Update Cover Photo Upload Photo Reposition Revert to Default Photo Hide group n…" at bounding box center [433, 136] width 866 height 216
click at [845, 42] on link "Save" at bounding box center [840, 45] width 34 height 16
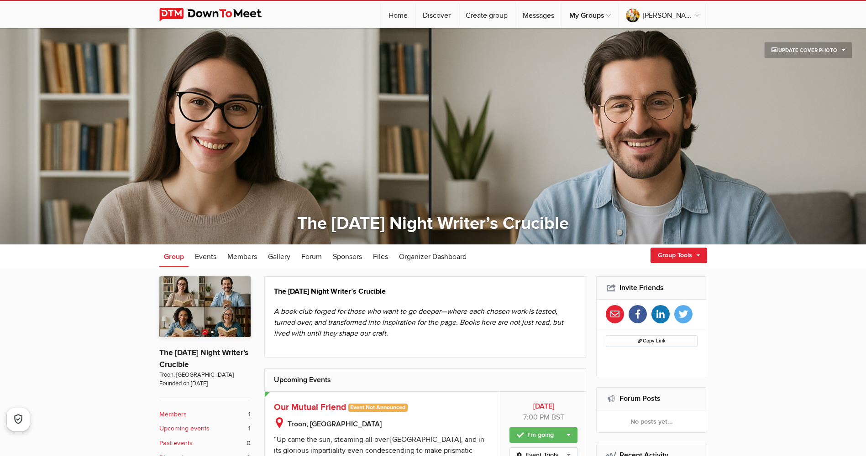
click at [738, 299] on div "The Friday Night Writer’s Crucible A book club forged for those who want to go …" at bounding box center [433, 461] width 866 height 388
click at [687, 254] on link "Group Tools" at bounding box center [678, 256] width 57 height 16
click at [787, 317] on div "The Friday Night Writer’s Crucible A book club forged for those who want to go …" at bounding box center [433, 461] width 866 height 388
drag, startPoint x: 865, startPoint y: 137, endPoint x: 872, endPoint y: 141, distance: 8.0
click at [865, 185] on html "☰ Jim Home Discover Create group Messages My Groups My Groups The Friday Night …" at bounding box center [433, 228] width 866 height 456
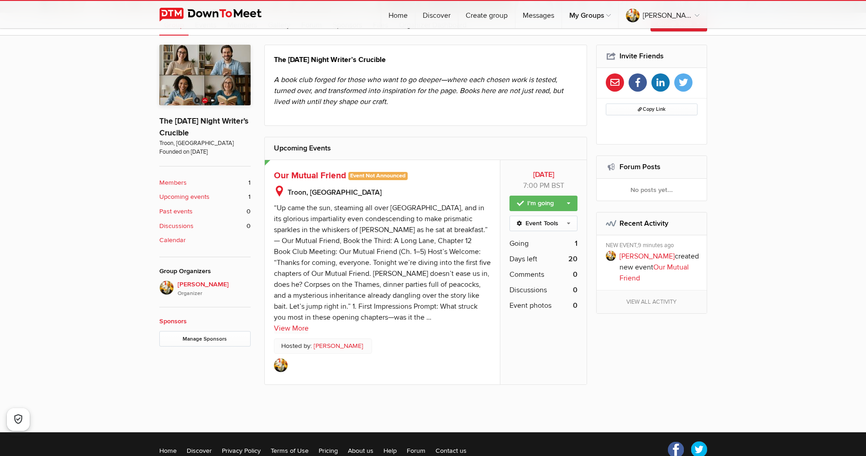
scroll to position [231, 0]
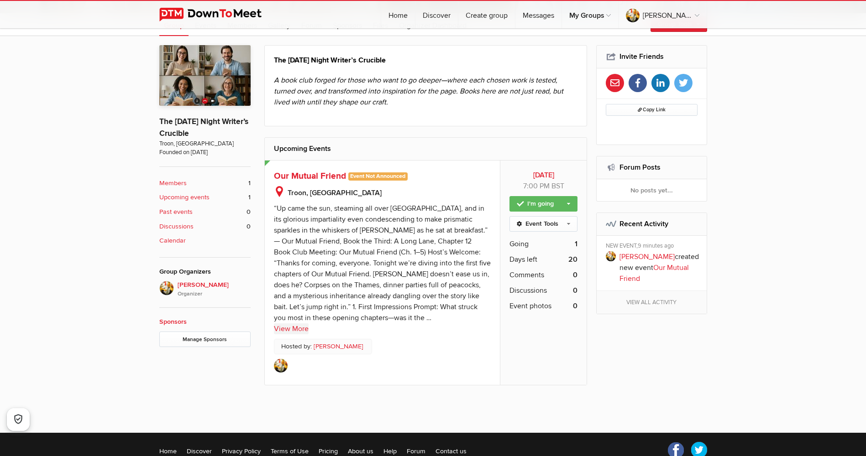
click at [299, 324] on link "View More" at bounding box center [291, 329] width 35 height 11
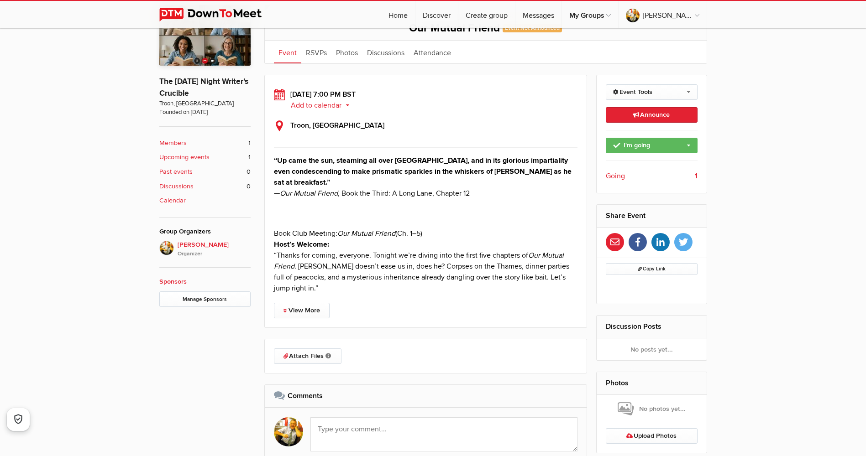
scroll to position [278, 0]
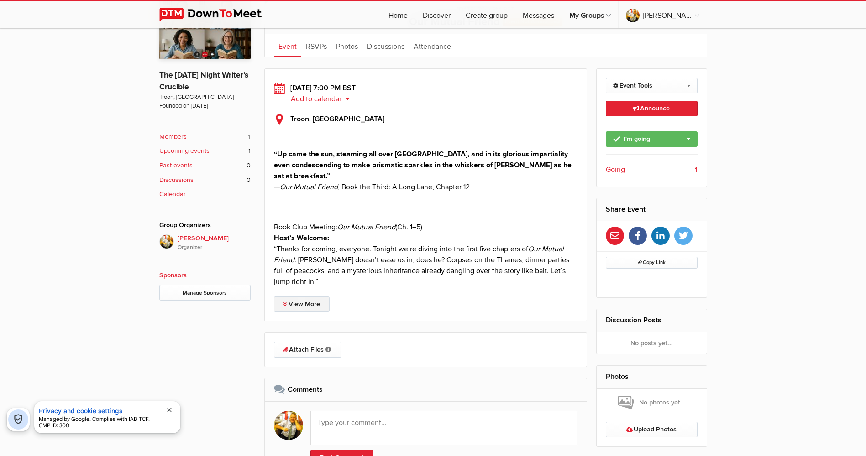
click at [307, 303] on link "View More" at bounding box center [302, 305] width 56 height 16
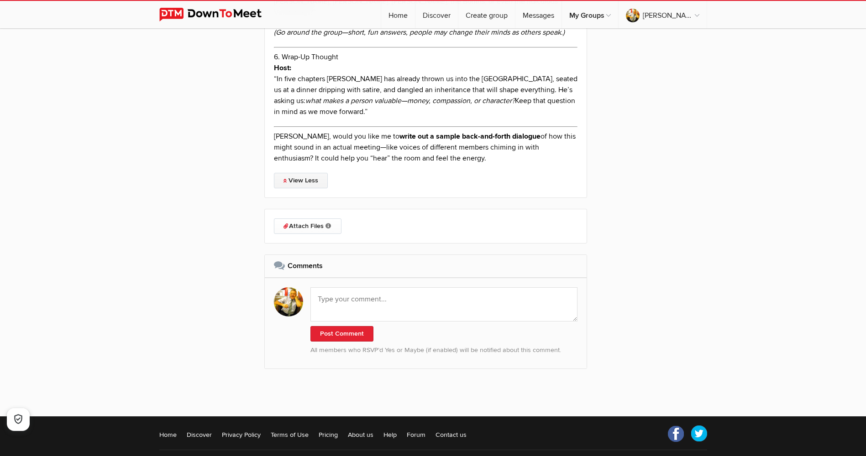
scroll to position [0, 0]
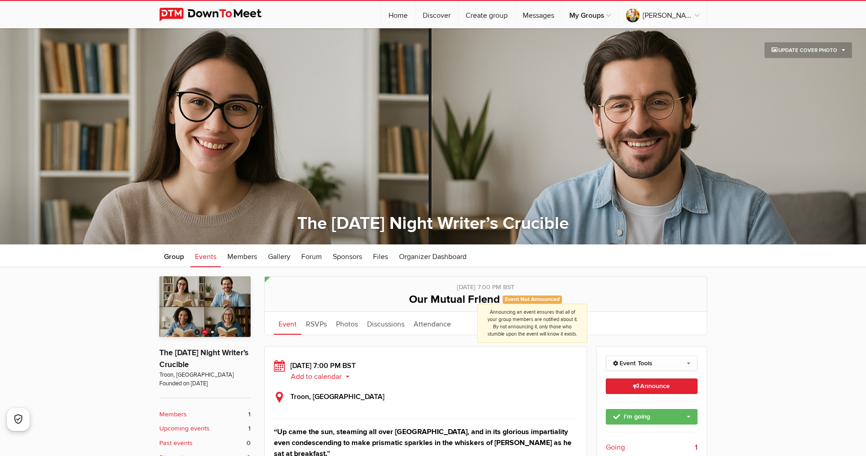
click at [535, 297] on span "Event Not Announced Announcing an event ensures that all of your group members …" at bounding box center [532, 300] width 59 height 8
click at [514, 299] on span "Event Not Announced Announcing an event ensures that all of your group members …" at bounding box center [532, 300] width 59 height 8
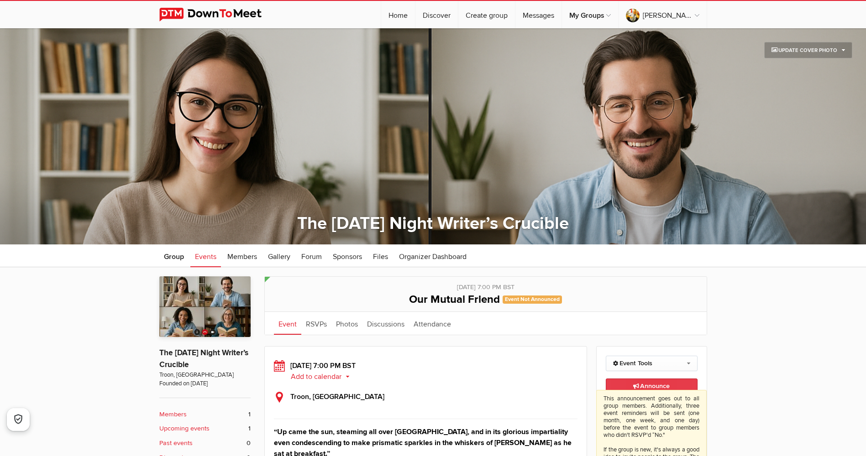
click at [649, 383] on span "Announce This announcement goes out to all group members. Additionally, three e…" at bounding box center [651, 387] width 37 height 8
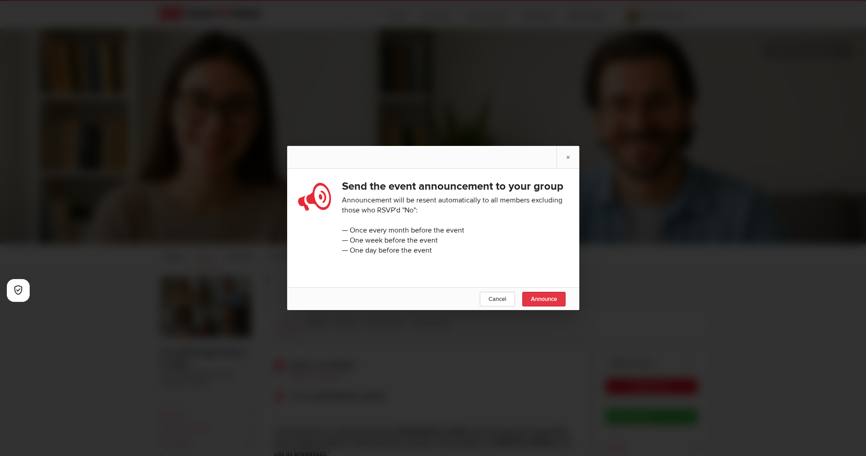
click at [545, 303] on span "Announce" at bounding box center [544, 299] width 26 height 7
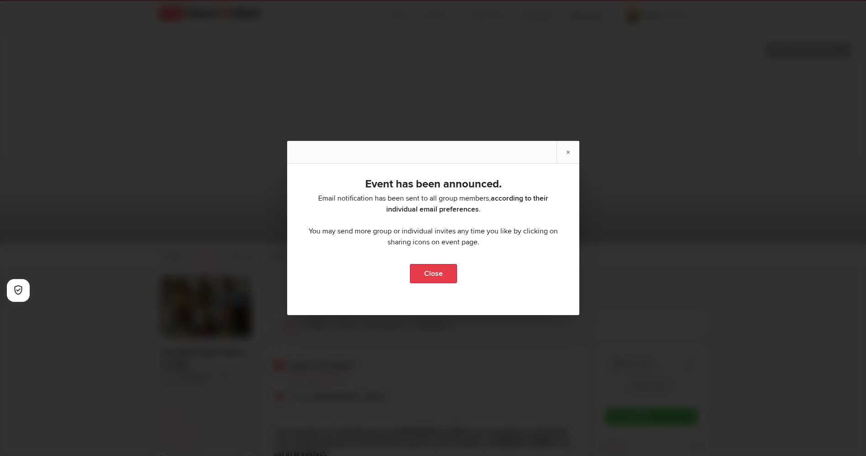
click at [430, 269] on link "Close" at bounding box center [432, 273] width 47 height 19
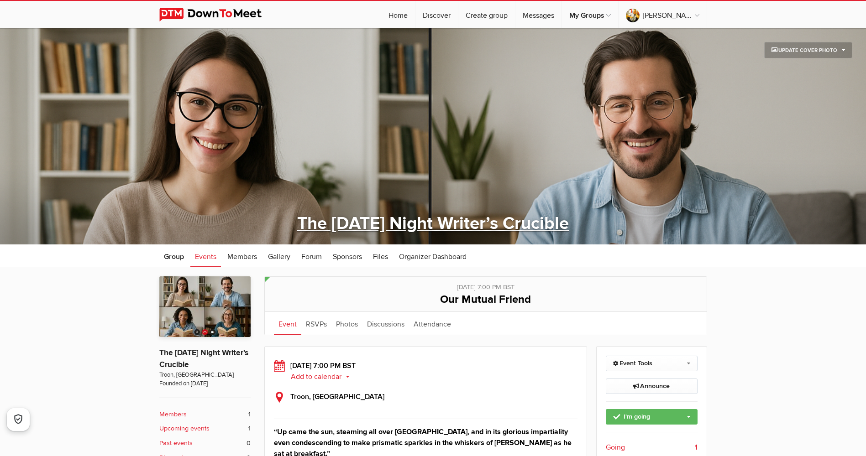
click at [529, 220] on link "The Friday Night Writer’s Crucible" at bounding box center [433, 223] width 272 height 21
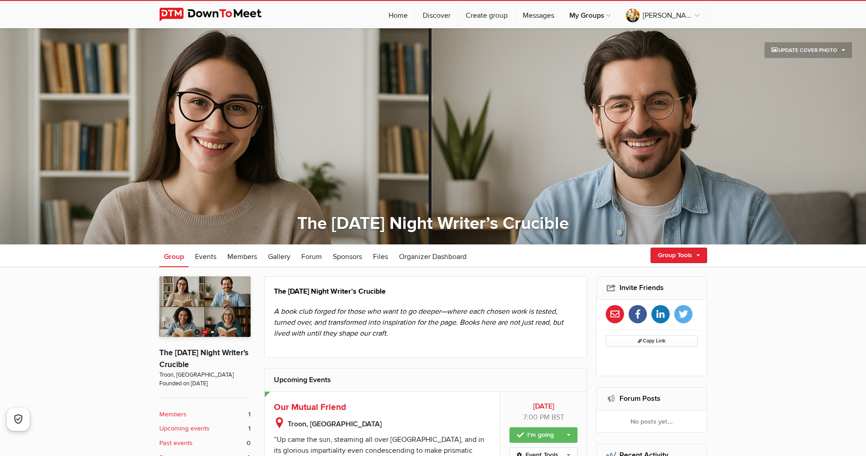
click at [543, 223] on div "The Friday Night Writer’s Crucible" at bounding box center [432, 224] width 503 height 22
click at [676, 252] on link "Group Tools" at bounding box center [678, 256] width 57 height 16
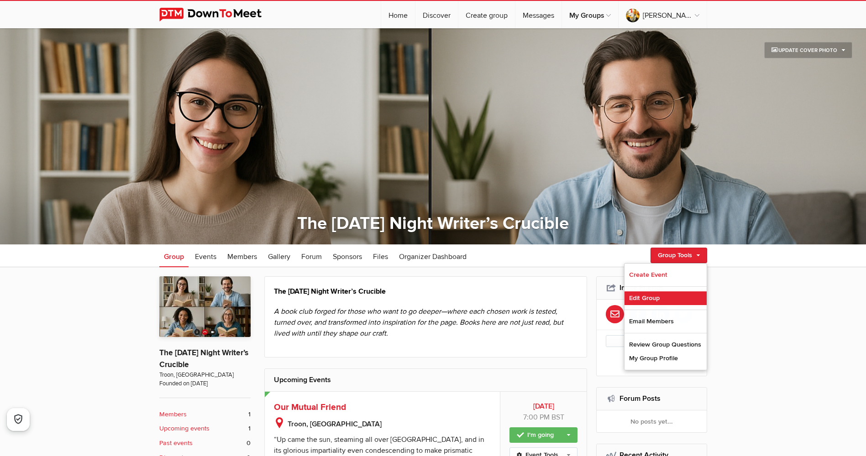
click at [649, 294] on link "Edit Group" at bounding box center [665, 299] width 82 height 14
select select "United Kingdom"
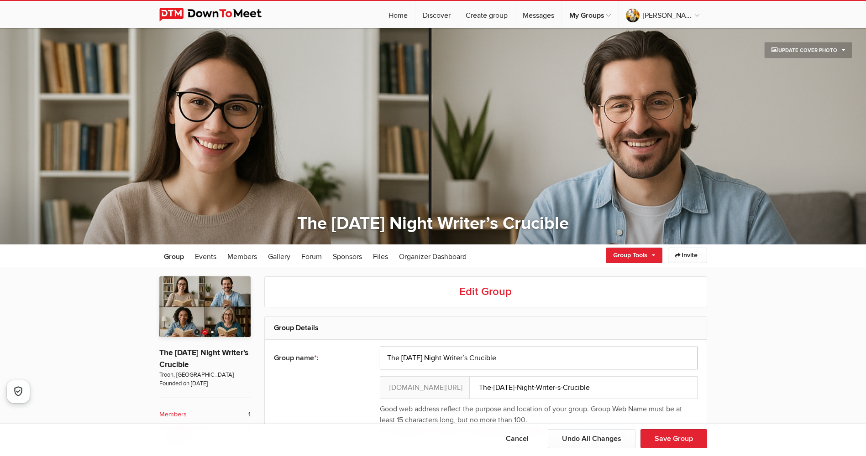
click at [466, 359] on input "The Friday Night Writer’s Crucible" at bounding box center [539, 358] width 318 height 23
click at [467, 358] on input "The Friday Night Writer’s Reading Crucible" at bounding box center [539, 358] width 318 height 23
click at [468, 358] on input "The Friday Night Reading Crucible" at bounding box center [539, 358] width 318 height 23
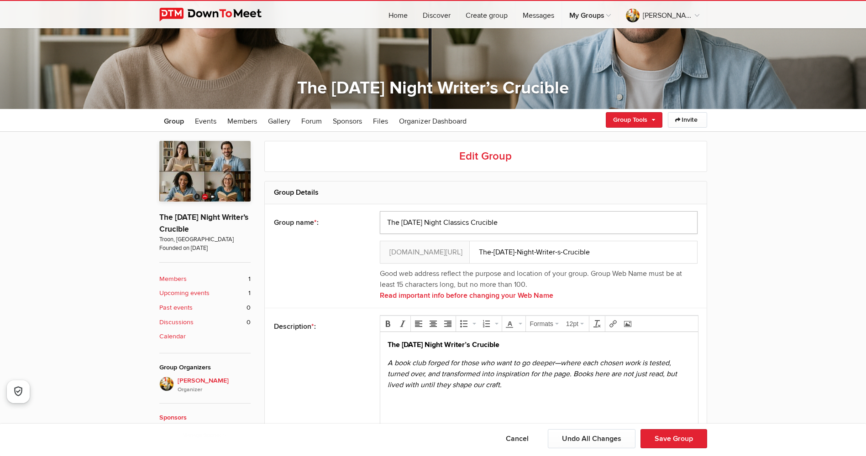
scroll to position [153, 0]
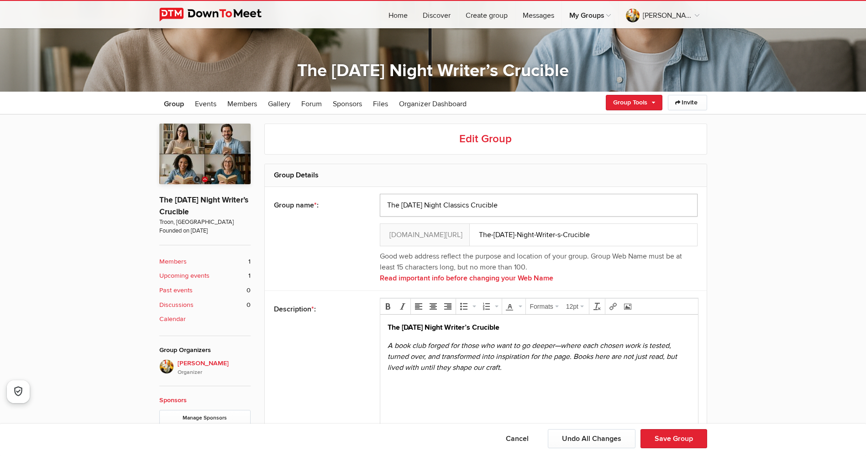
click at [511, 205] on input "The Friday Night Classics Crucible" at bounding box center [539, 205] width 318 height 23
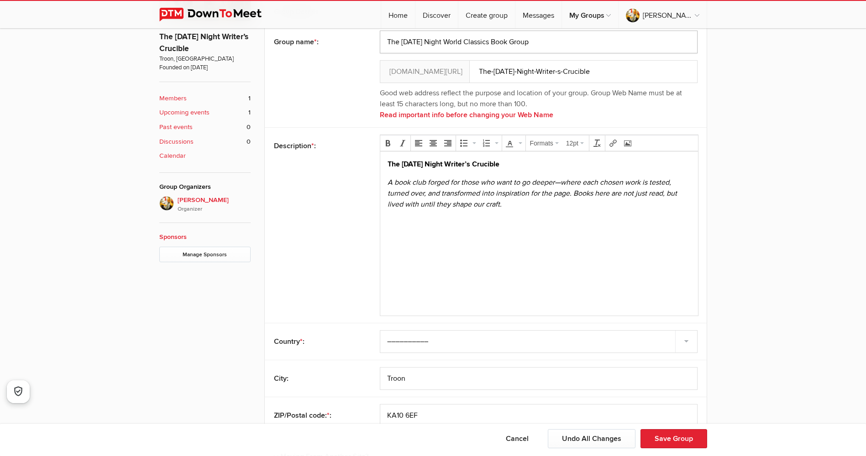
scroll to position [347, 0]
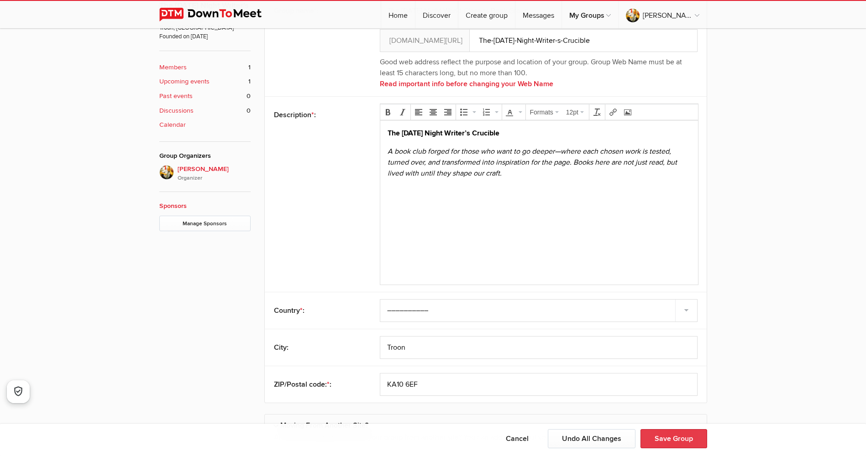
type input "The [DATE] Night World Classics Book Group"
click at [674, 434] on button "Save Group" at bounding box center [673, 439] width 67 height 19
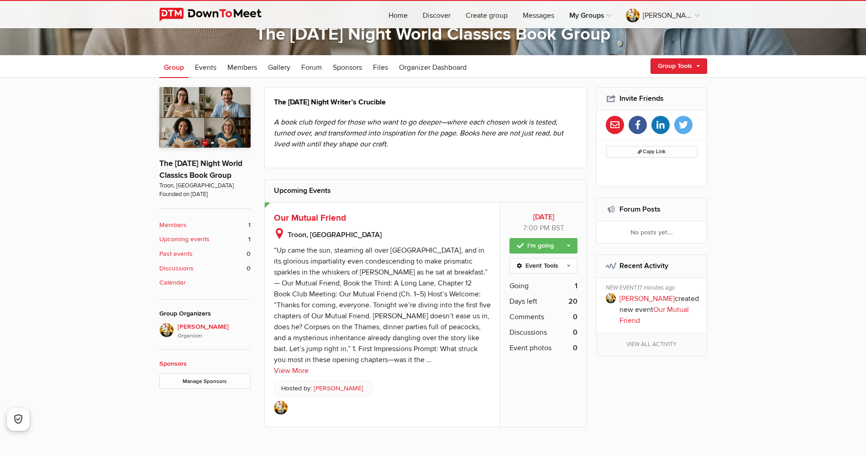
scroll to position [188, 0]
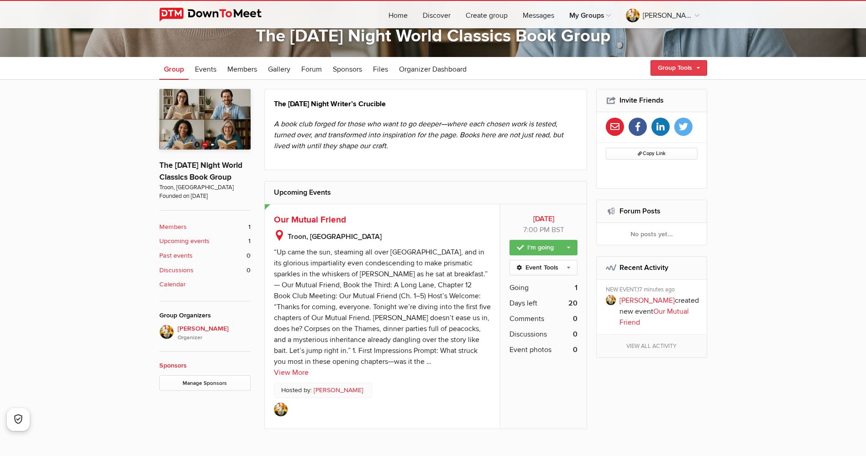
click at [693, 66] on link "Group Tools" at bounding box center [678, 68] width 57 height 16
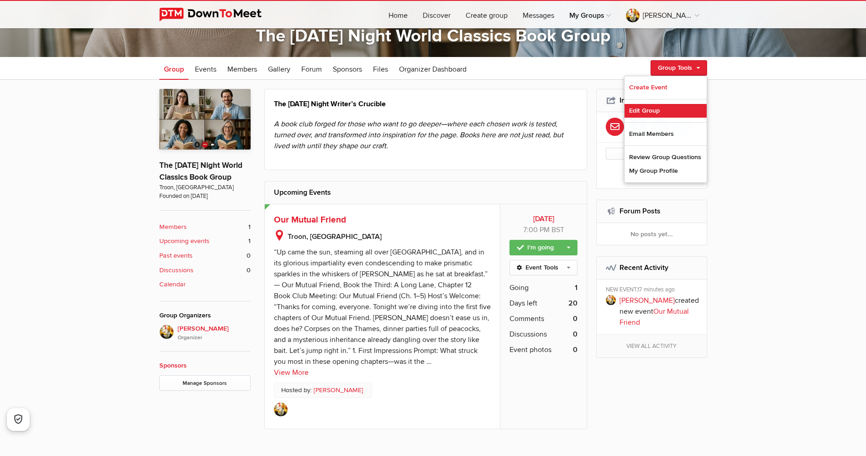
click at [638, 108] on link "Edit Group" at bounding box center [665, 111] width 82 height 14
select select "United Kingdom"
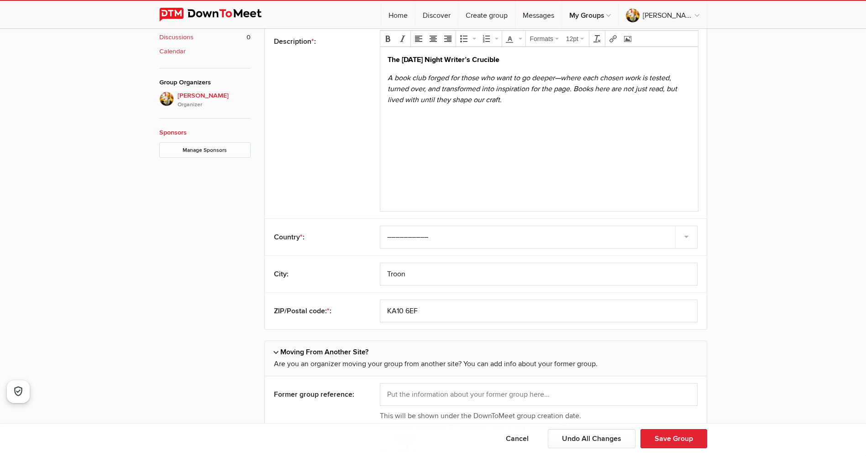
scroll to position [261, 0]
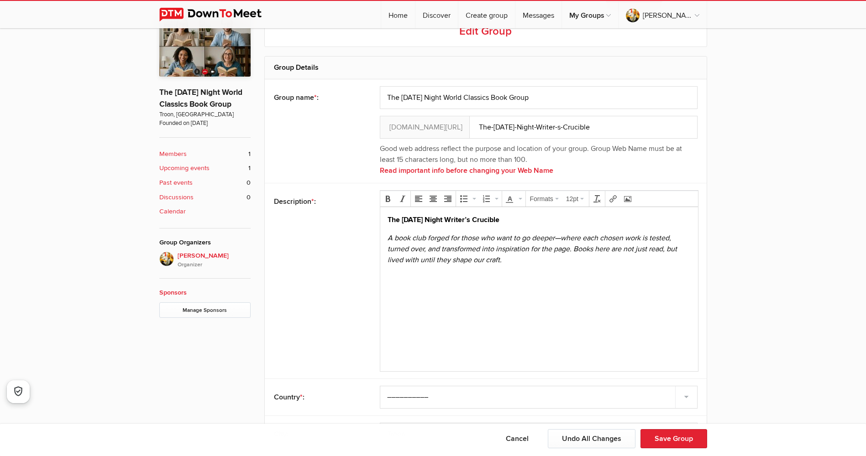
click at [471, 261] on em "A book club forged for those who want to go deeper—where each chosen work is te…" at bounding box center [531, 249] width 289 height 31
drag, startPoint x: 485, startPoint y: 262, endPoint x: 489, endPoint y: 270, distance: 9.0
click at [486, 262] on em "A book club forged for those who want to go deeper—where each chosen work is te…" at bounding box center [531, 249] width 289 height 31
click at [529, 258] on p "A book club forged for those who want to go deeper—where each chosen work is te…" at bounding box center [538, 249] width 303 height 33
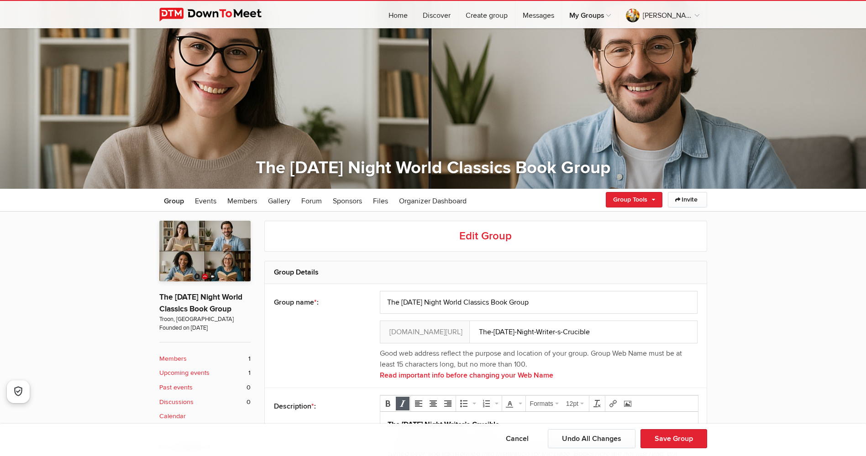
scroll to position [59, 0]
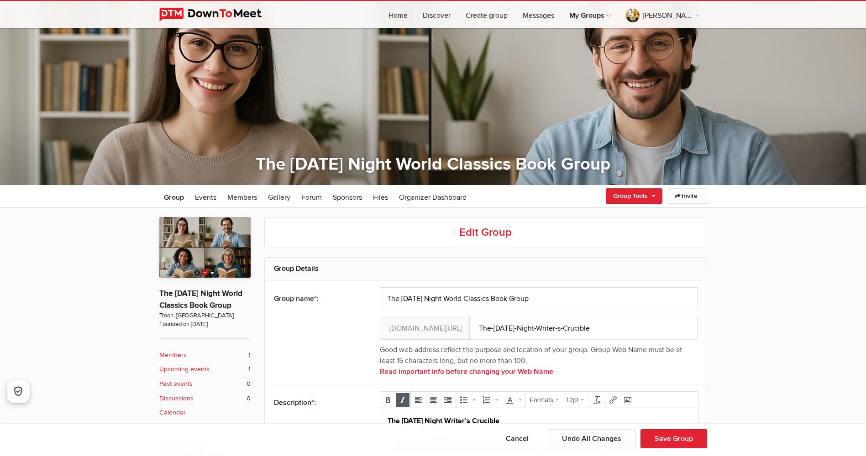
drag, startPoint x: 398, startPoint y: 296, endPoint x: 551, endPoint y: 296, distance: 153.8
click at [551, 296] on div "Group name * : The Friday Night World Classics Book Group" at bounding box center [486, 299] width 442 height 37
drag, startPoint x: 542, startPoint y: 296, endPoint x: 381, endPoint y: 296, distance: 160.7
click at [381, 296] on input "The [DATE] Night World Classics Book Group" at bounding box center [539, 299] width 318 height 23
paste input "Book Club Meeting: Our Mutual Friend (Ch. 1–5) Host’s Welcome: “Thanks for comi…"
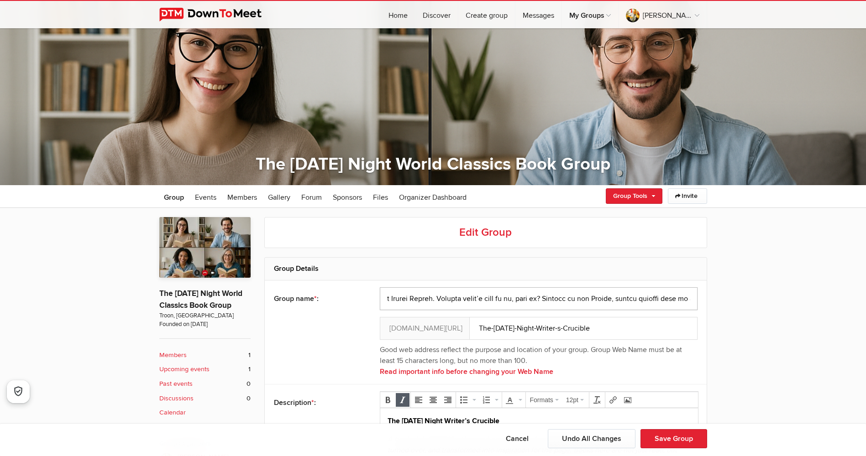
scroll to position [0, 0]
drag, startPoint x: 693, startPoint y: 299, endPoint x: 595, endPoint y: 297, distance: 97.7
click at [595, 297] on input "text" at bounding box center [539, 299] width 318 height 23
click at [616, 298] on input "Book Club Meeting: Our Mutual Friend (Ch. 1–5) Host’s Welcome" at bounding box center [539, 299] width 318 height 23
type input "B"
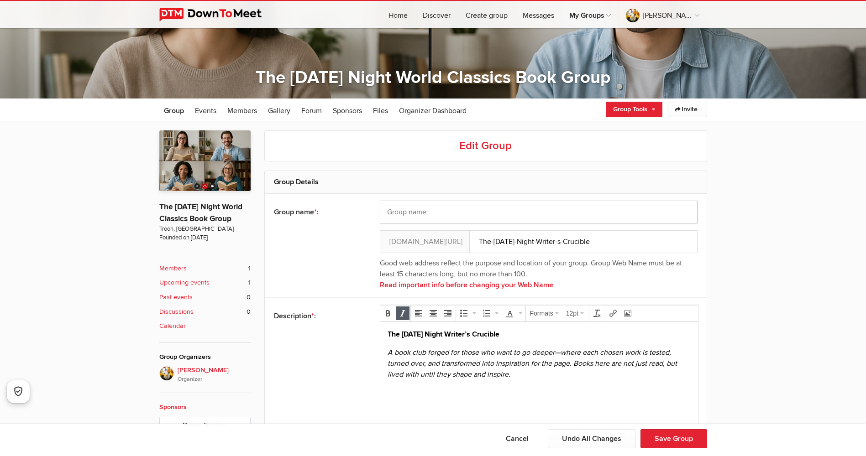
scroll to position [150, 0]
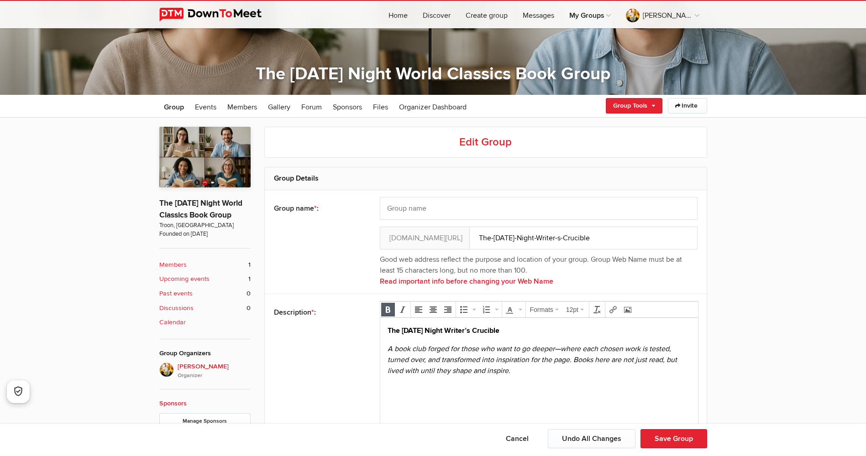
click at [501, 332] on p "The Friday Night Writer’s Crucible" at bounding box center [538, 330] width 303 height 11
drag, startPoint x: 387, startPoint y: 328, endPoint x: 562, endPoint y: 322, distance: 175.8
click at [562, 327] on p "The [DATE] Night World Classics Book Group" at bounding box center [538, 330] width 303 height 11
copy strong "The [DATE] Night World Classics Book Group"
click at [461, 211] on input "text" at bounding box center [539, 208] width 318 height 23
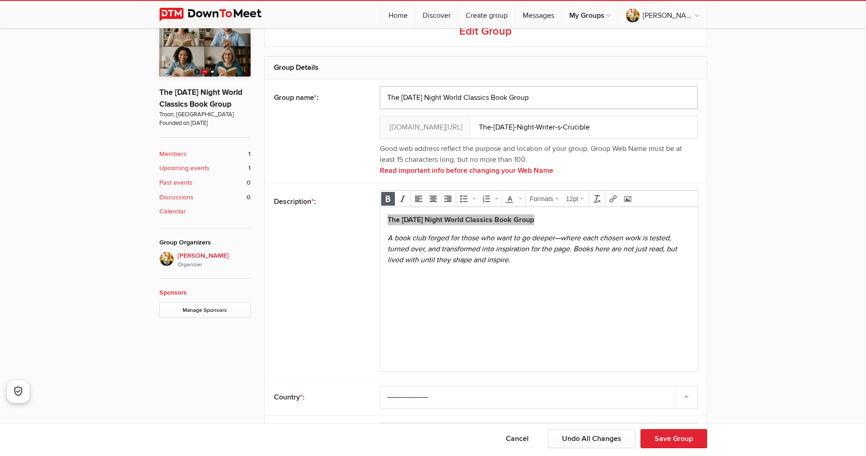
scroll to position [288, 0]
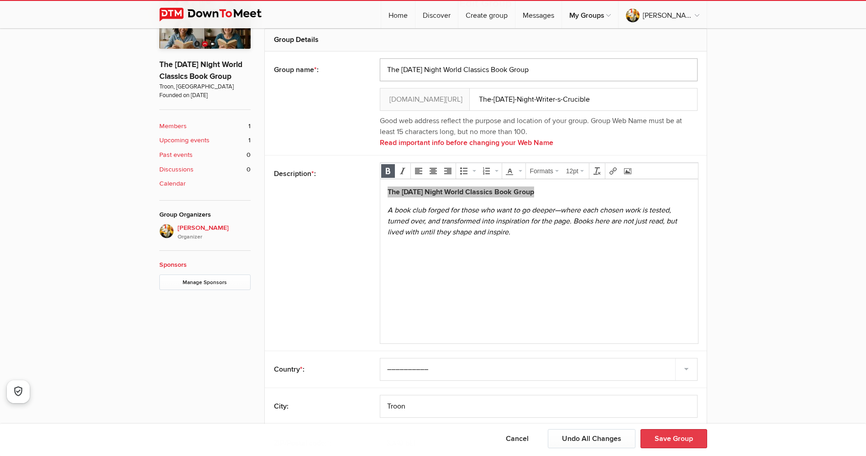
type input "The [DATE] Night World Classics Book Group"
click at [662, 440] on button "Save Group" at bounding box center [673, 439] width 67 height 19
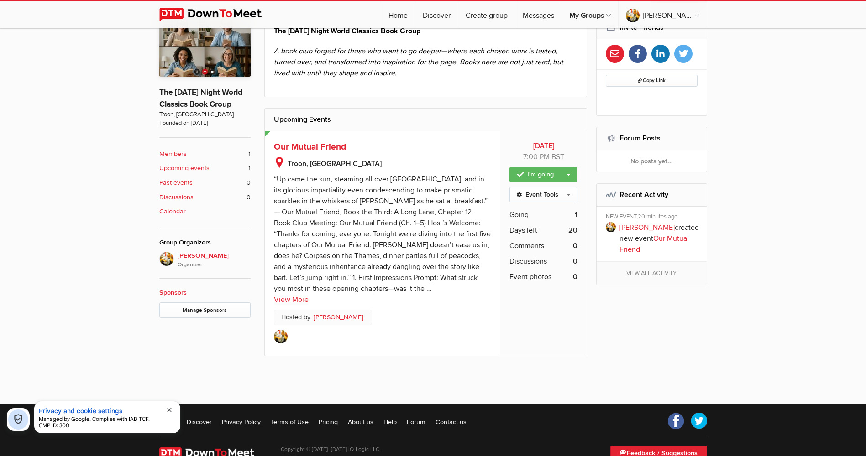
scroll to position [262, 0]
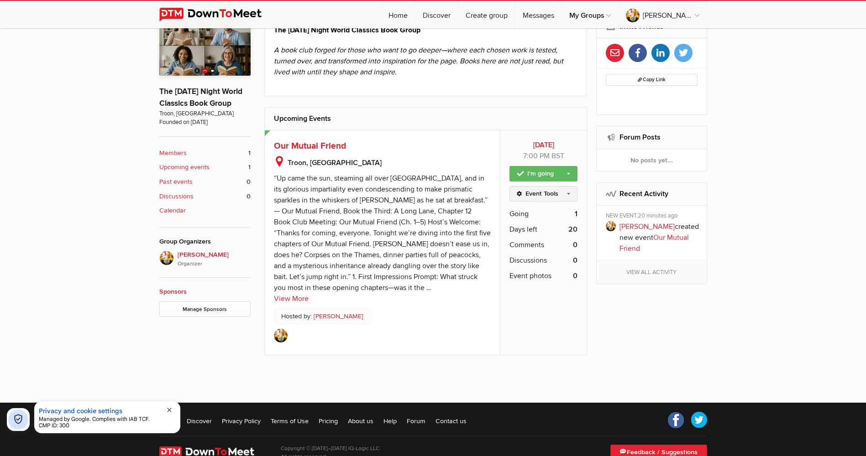
click at [563, 192] on link "Event Tools" at bounding box center [543, 194] width 68 height 16
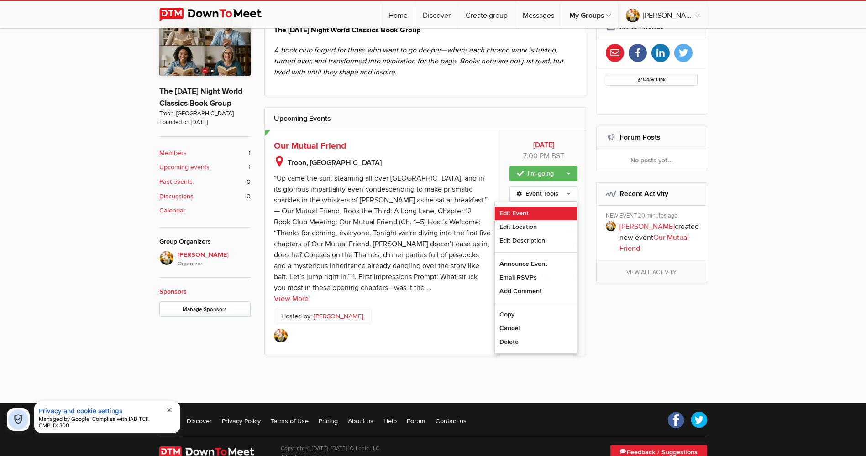
click at [511, 210] on link "Edit Event" at bounding box center [536, 214] width 82 height 14
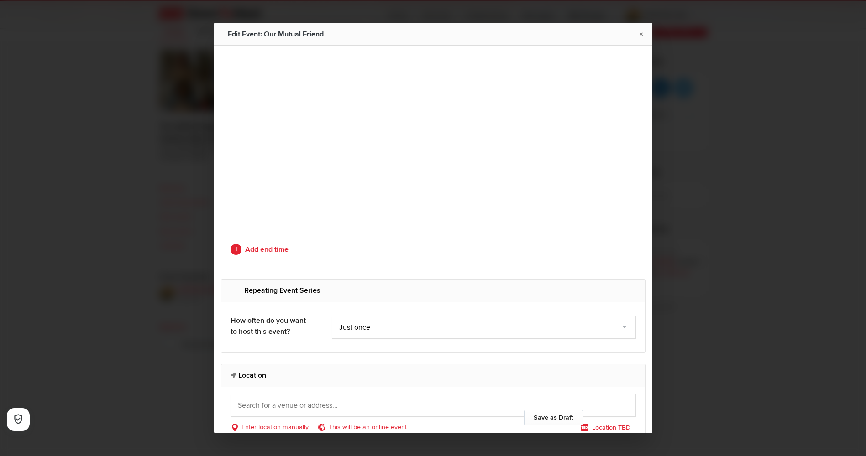
scroll to position [226, 0]
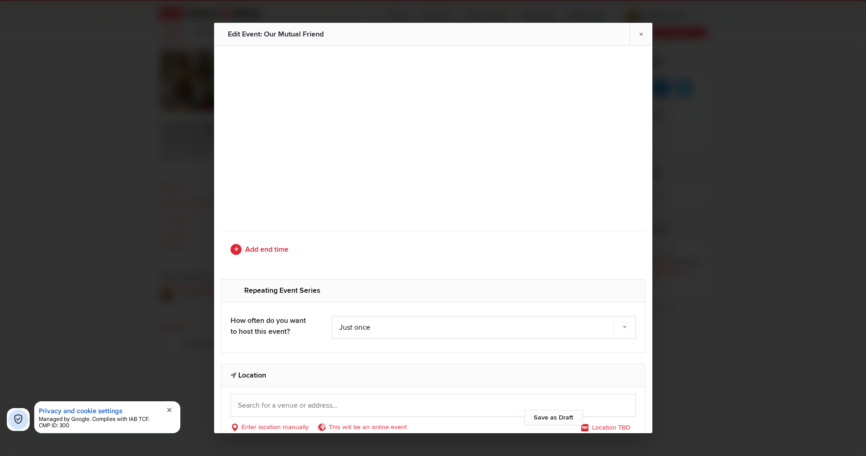
type input "Our Mutual Friend"
type input "Sep 26, 2025"
select select "PM"
select select "7:00:00"
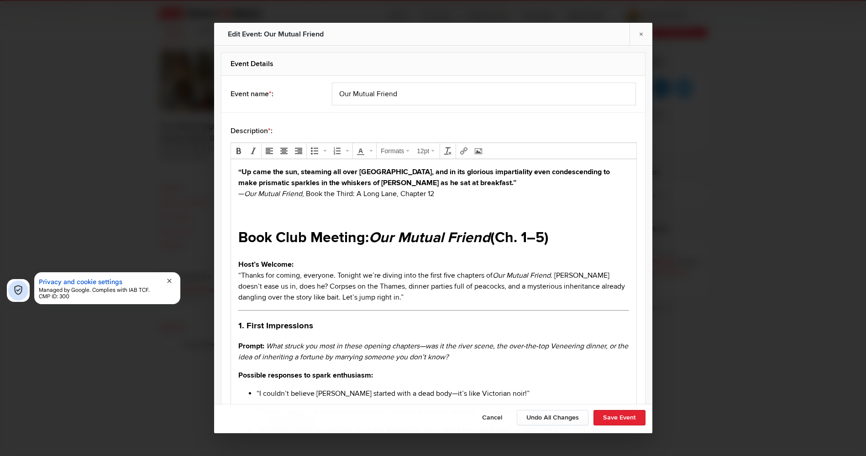
scroll to position [0, 0]
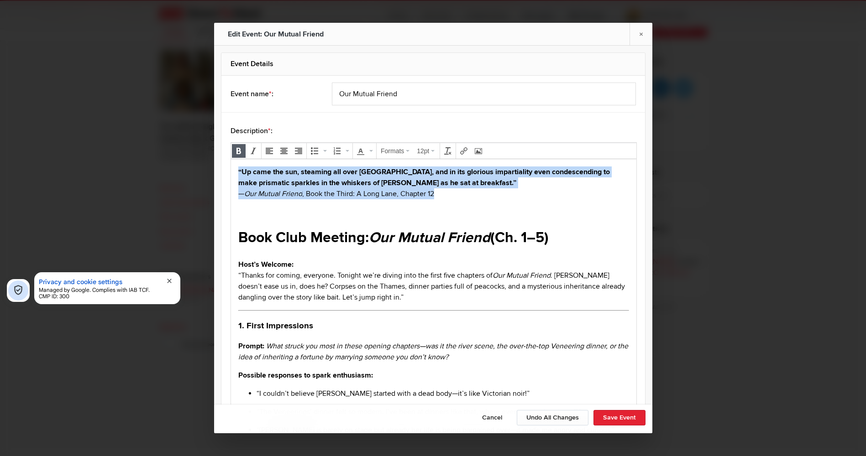
drag, startPoint x: 236, startPoint y: 170, endPoint x: 485, endPoint y: 197, distance: 250.2
copy p "“Up came the sun, steaming all over London, and in its glorious impartiality ev…"
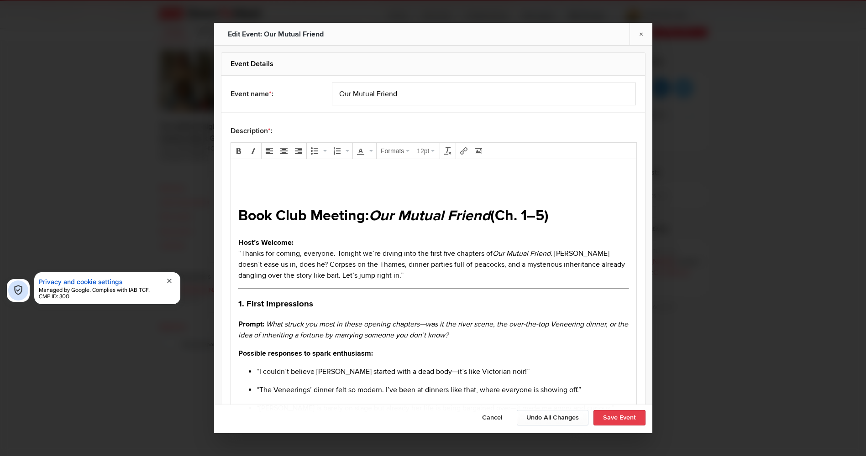
click at [613, 414] on button "Save Event" at bounding box center [619, 418] width 52 height 16
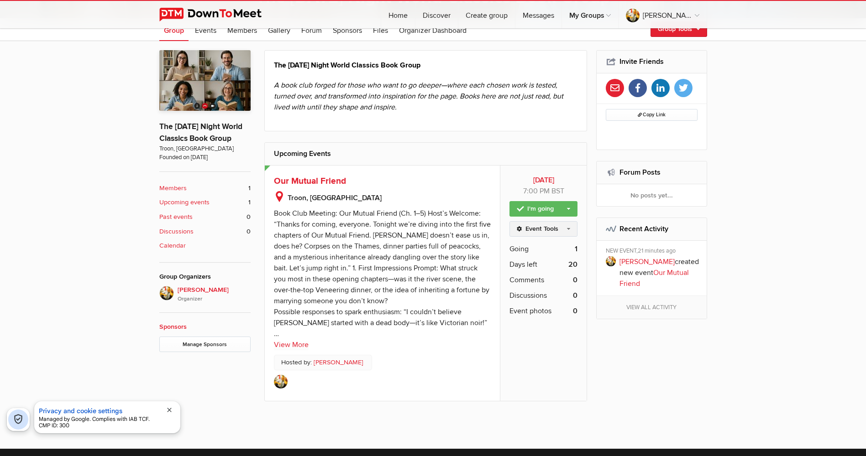
click at [565, 225] on link "Event Tools" at bounding box center [543, 229] width 68 height 16
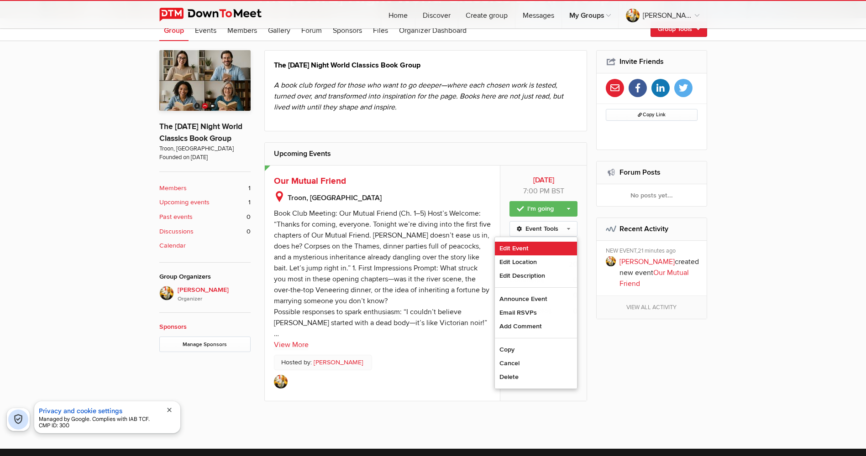
click at [518, 245] on link "Edit Event" at bounding box center [536, 249] width 82 height 14
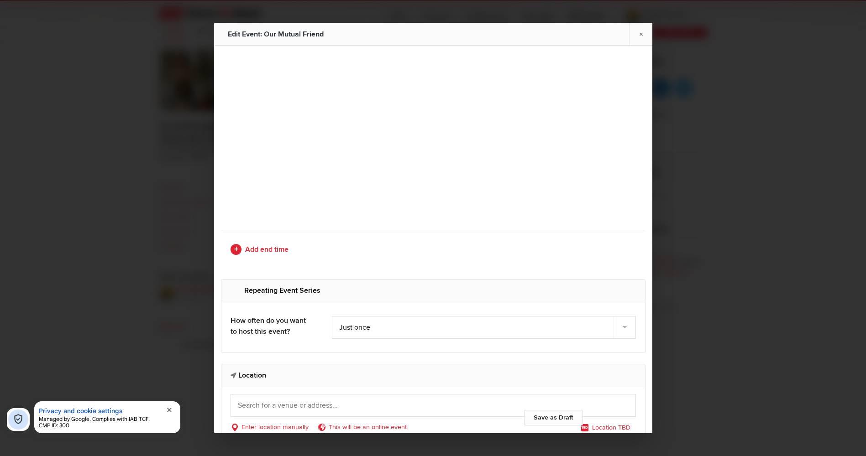
type input "Our Mutual Friend"
type input "Sep 26, 2025"
select select "PM"
select select "7:00:00"
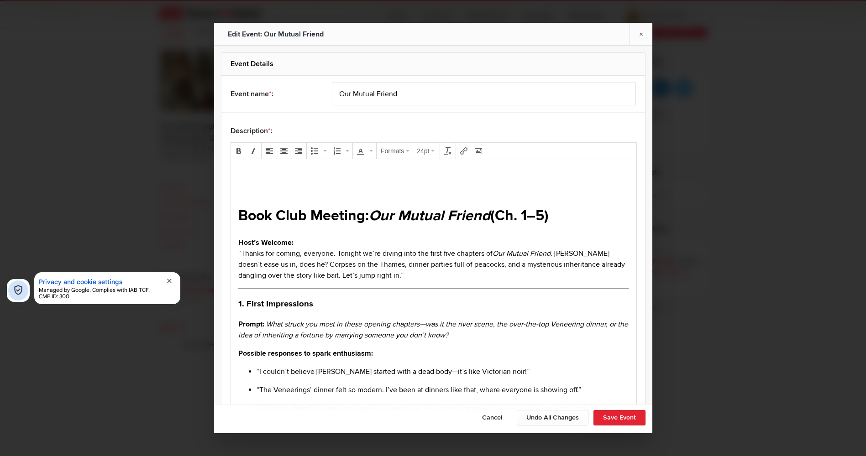
click at [238, 215] on h1 "Book Club Meeting: Our Mutual Friend (Ch. 1–5)" at bounding box center [433, 216] width 391 height 22
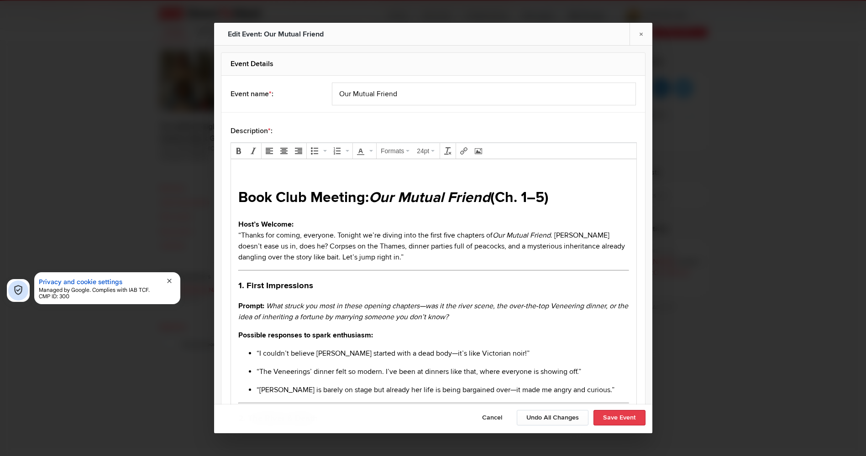
click at [618, 414] on button "Save Event" at bounding box center [619, 418] width 52 height 16
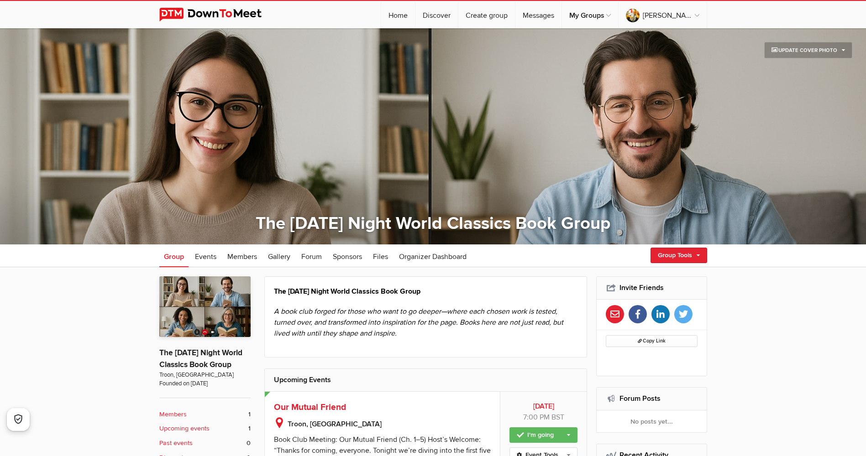
click at [406, 65] on span at bounding box center [433, 136] width 866 height 216
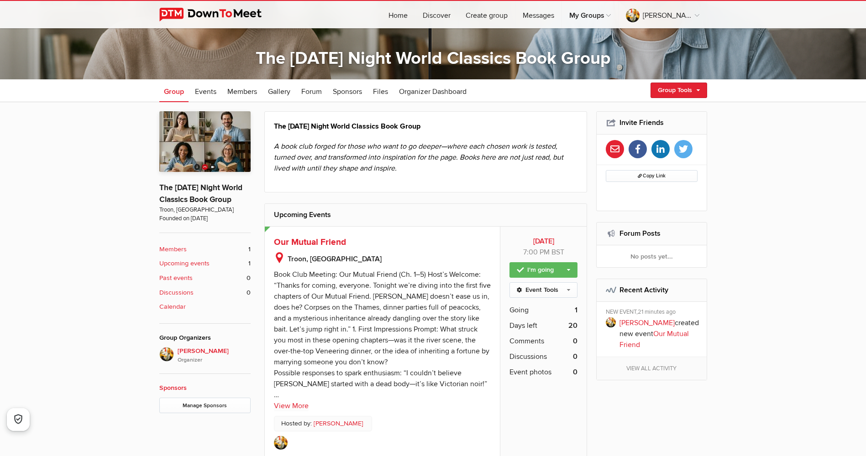
scroll to position [167, 0]
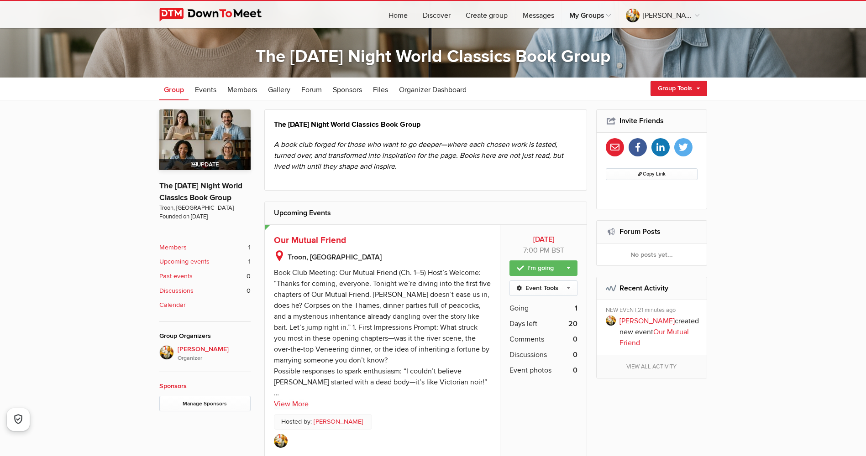
click at [204, 160] on span "Update" at bounding box center [204, 164] width 91 height 11
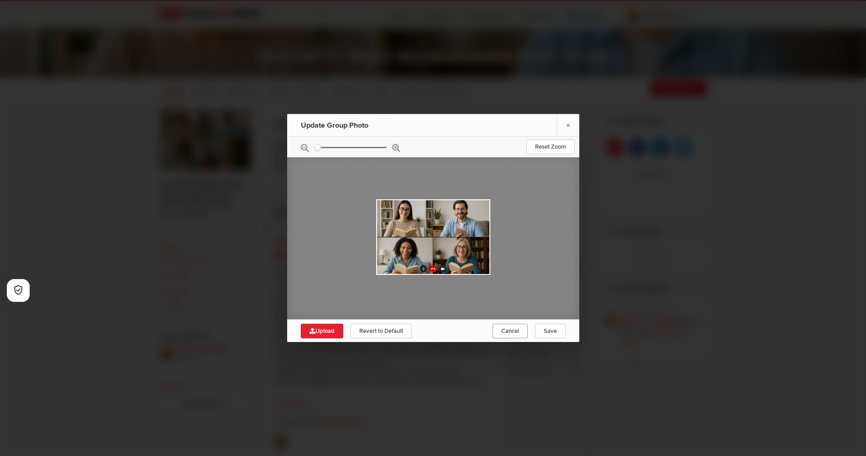
click at [505, 325] on link "Cancel" at bounding box center [510, 331] width 35 height 15
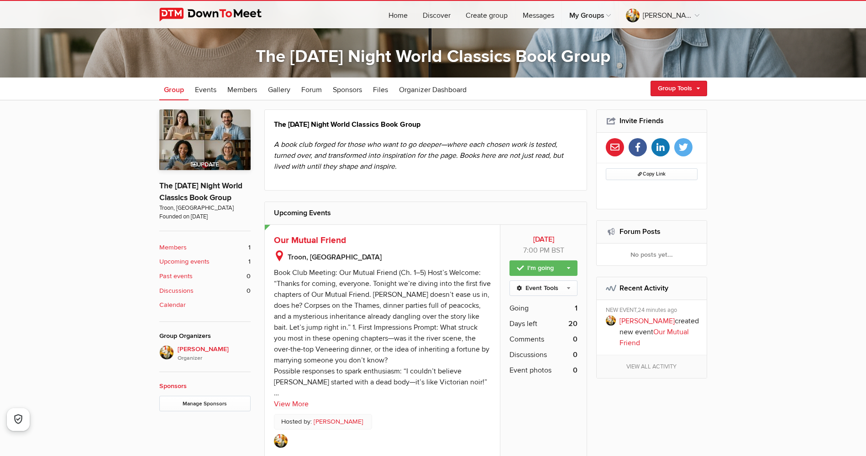
click at [218, 144] on img at bounding box center [204, 140] width 91 height 61
click at [204, 162] on span "Update" at bounding box center [205, 164] width 28 height 7
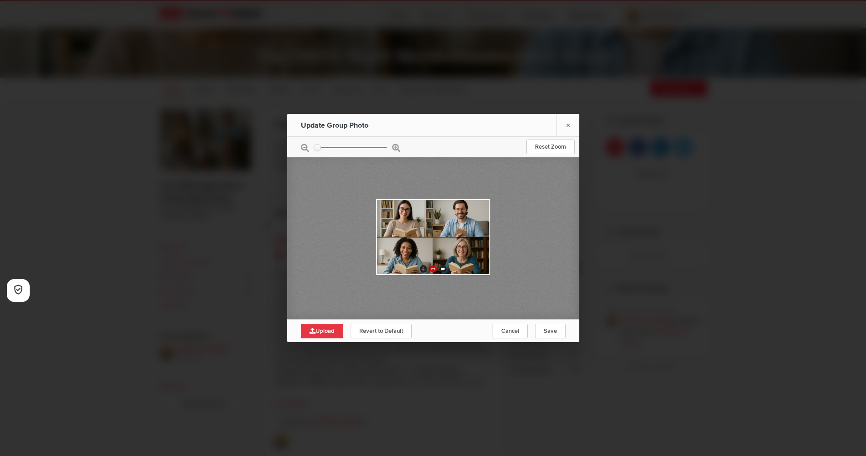
click at [325, 329] on span "Upload" at bounding box center [321, 331] width 25 height 7
type input "C:\fakepath\The Sun Over London.png"
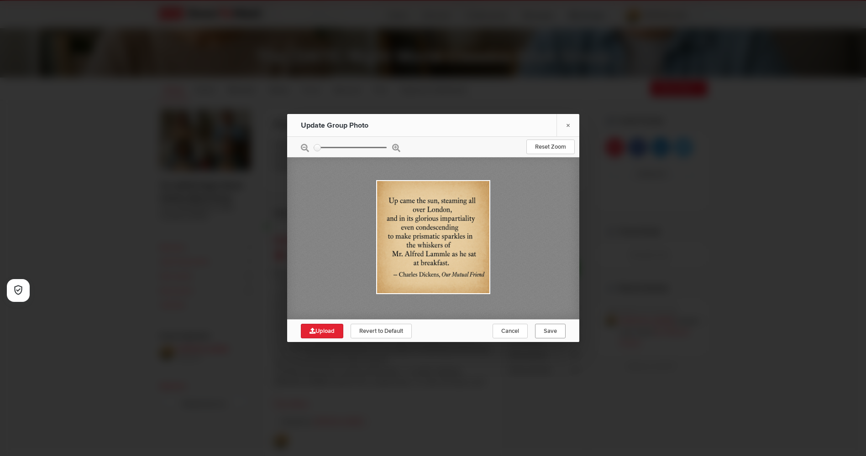
click at [552, 328] on span "Save" at bounding box center [550, 331] width 13 height 7
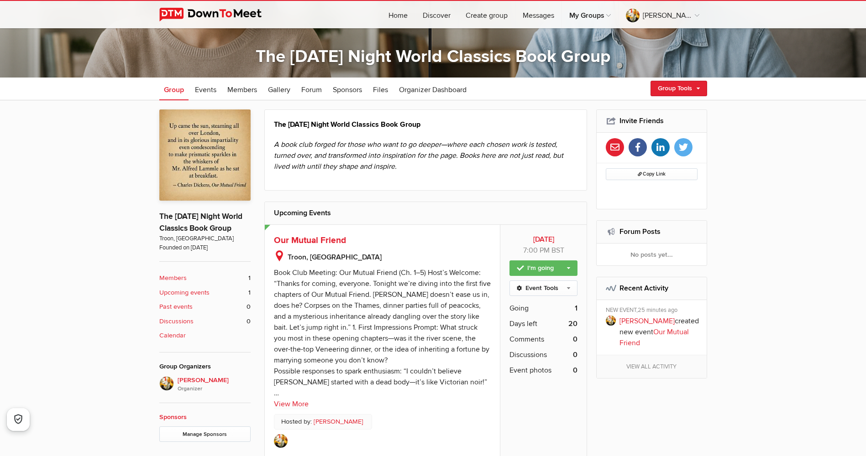
scroll to position [285, 0]
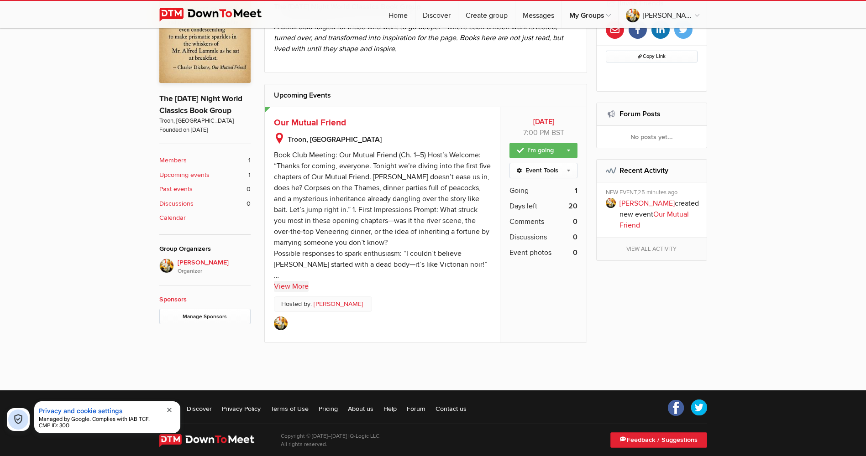
click at [295, 281] on link "View More" at bounding box center [291, 286] width 35 height 11
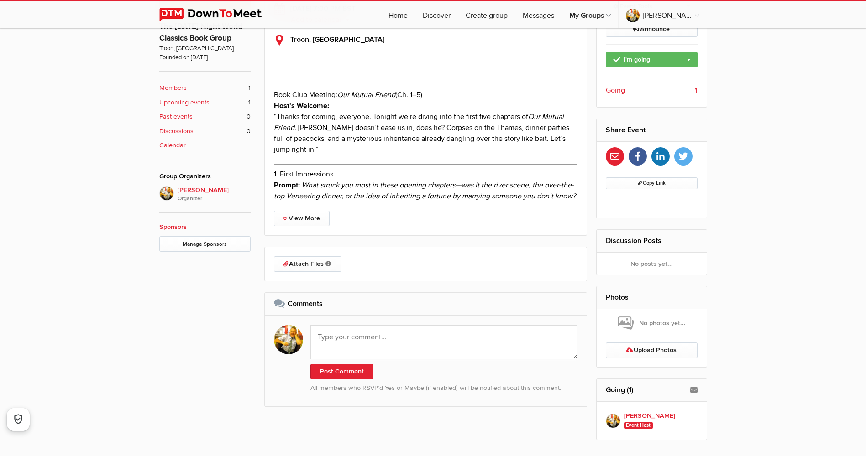
scroll to position [279, 0]
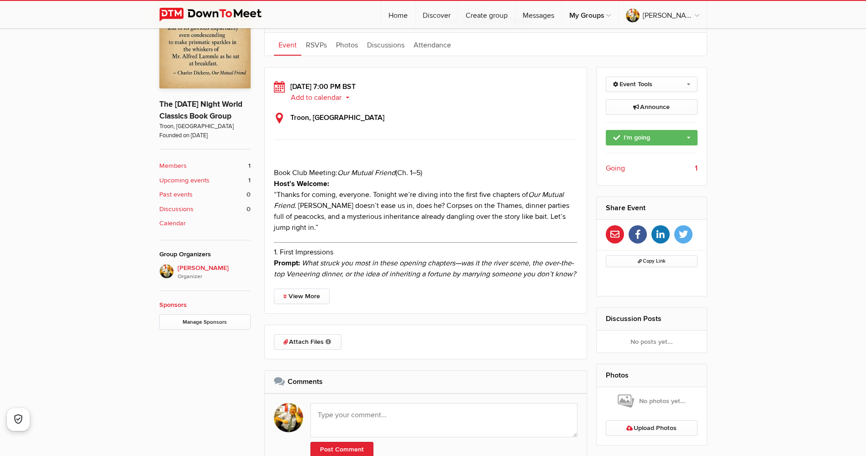
click at [182, 178] on b "Upcoming events" at bounding box center [184, 181] width 50 height 10
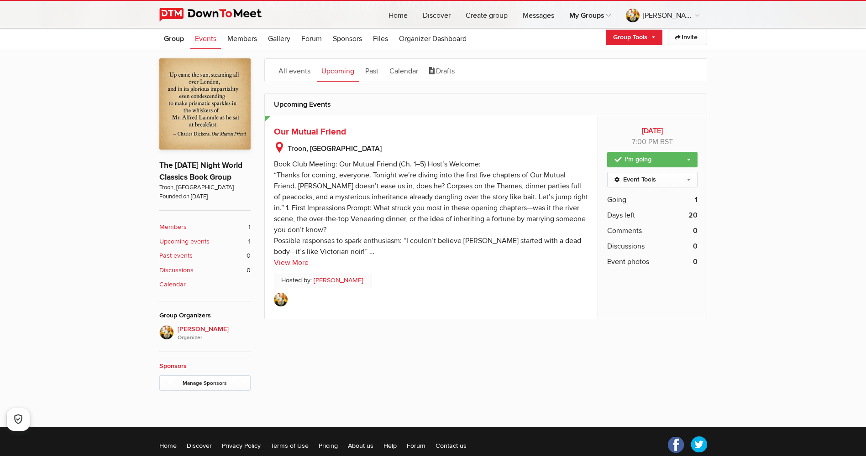
scroll to position [225, 0]
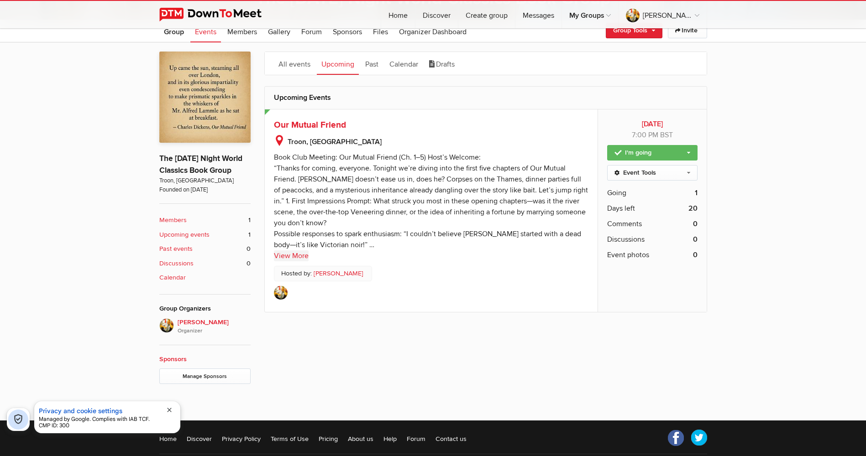
click at [292, 253] on link "View More" at bounding box center [291, 256] width 35 height 11
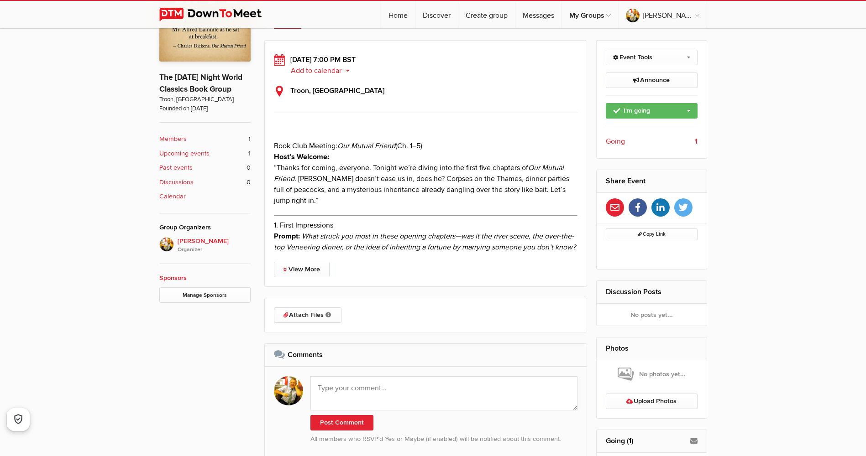
scroll to position [307, 0]
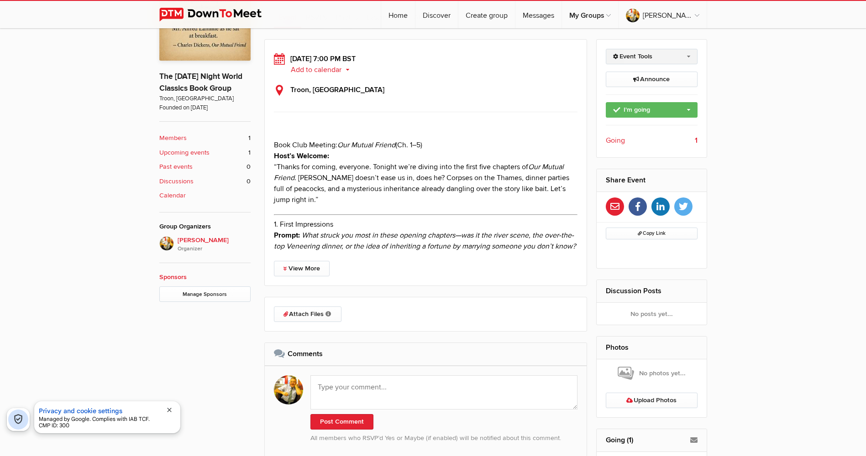
click at [664, 57] on link "Event Tools" at bounding box center [652, 57] width 92 height 16
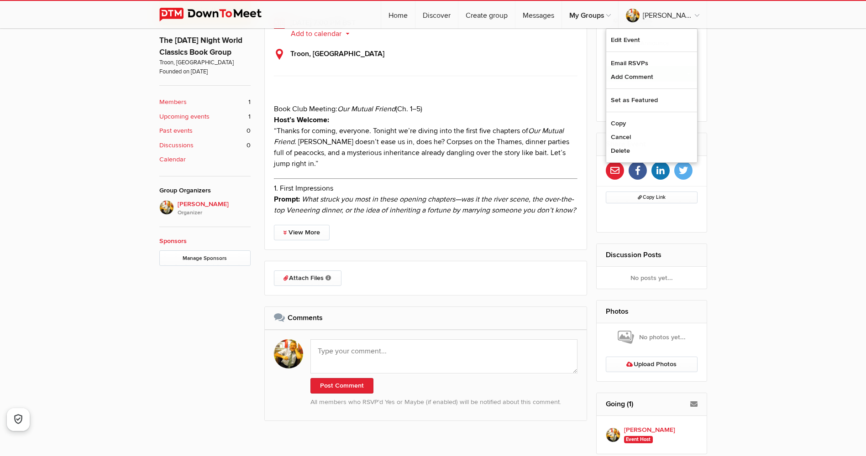
scroll to position [344, 0]
click at [304, 229] on link "View More" at bounding box center [302, 232] width 56 height 16
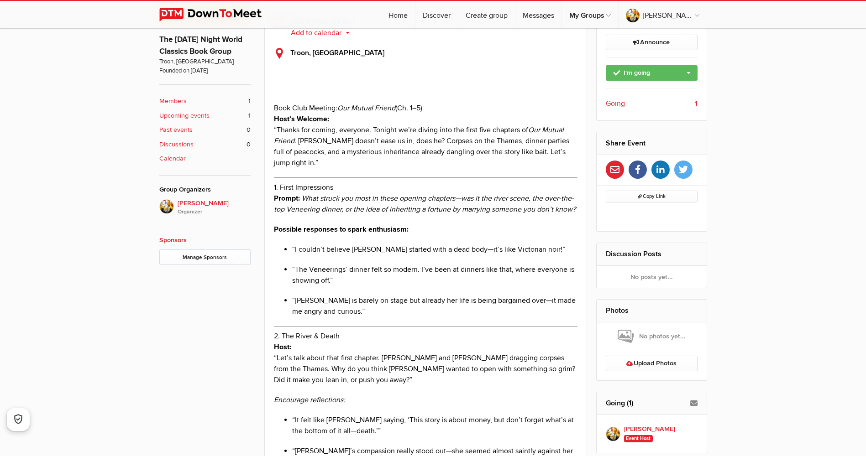
click at [430, 108] on h1 "Book Club Meeting: Our Mutual Friend (Ch. 1–5)" at bounding box center [426, 108] width 304 height 11
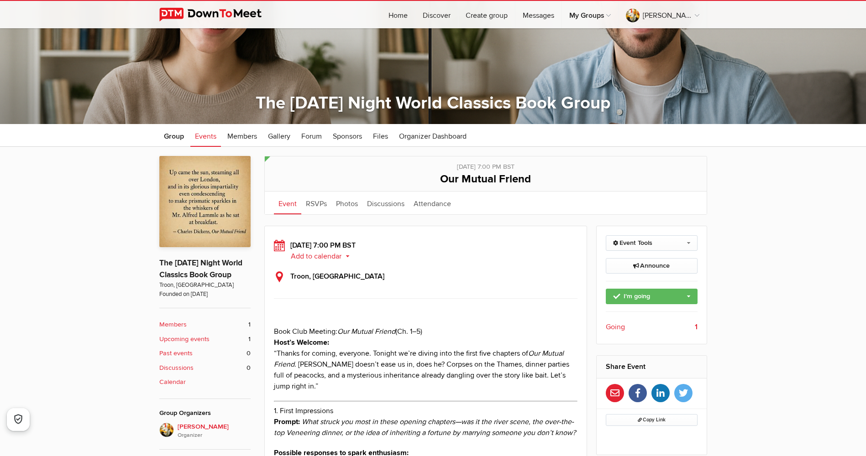
scroll to position [115, 0]
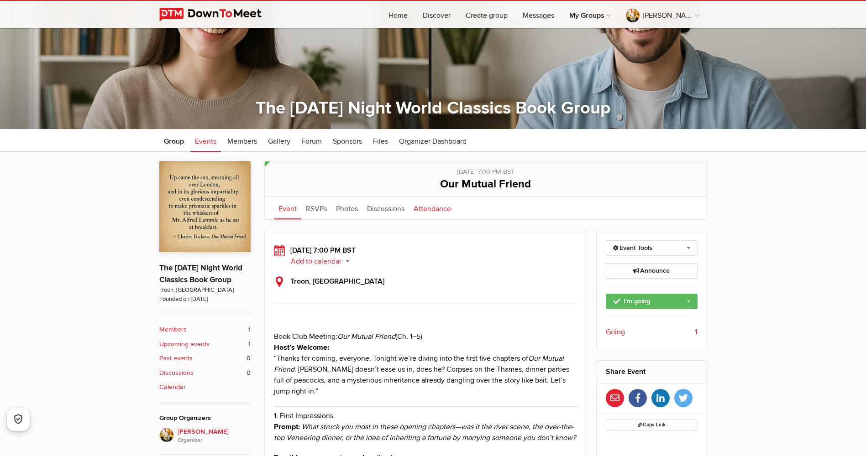
click at [434, 206] on link "Attendance" at bounding box center [432, 208] width 47 height 23
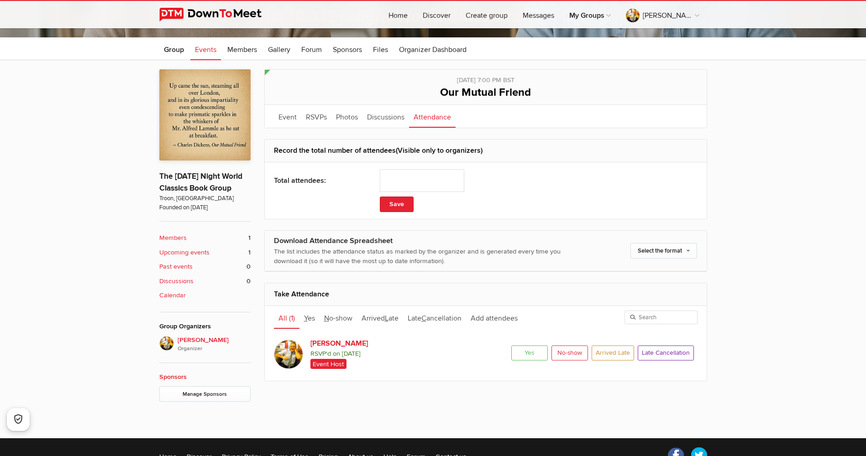
scroll to position [250, 0]
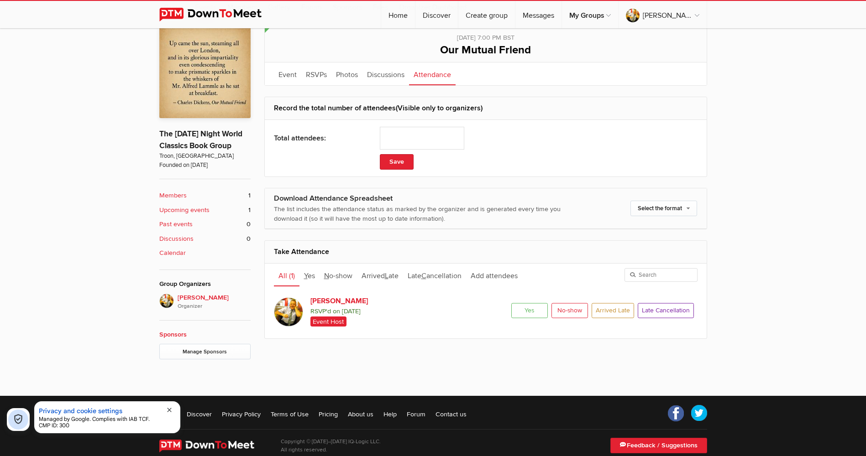
click at [175, 210] on b "Upcoming events" at bounding box center [184, 210] width 50 height 10
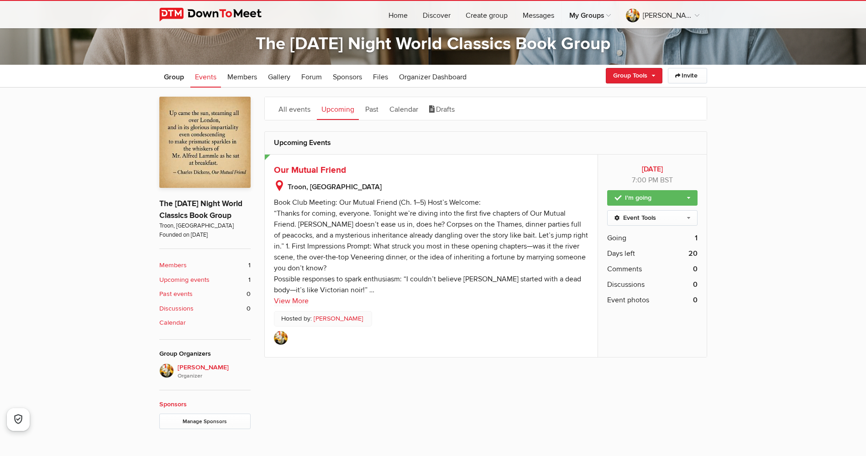
scroll to position [184, 0]
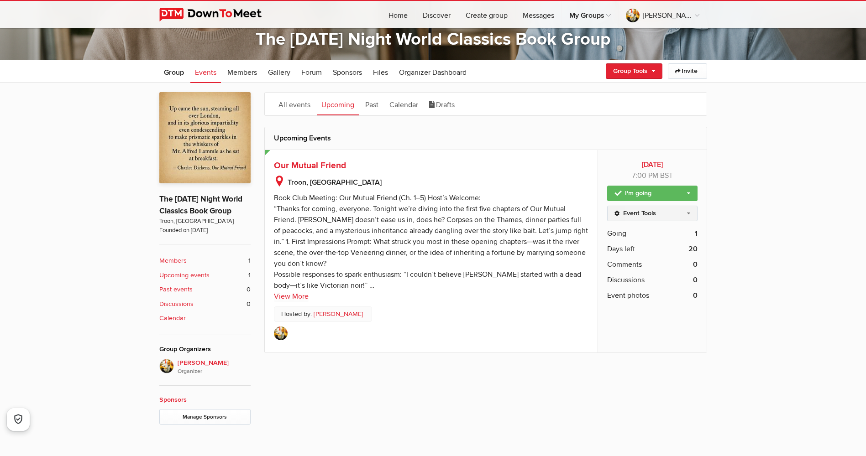
click at [653, 210] on link "Event Tools" at bounding box center [652, 214] width 90 height 16
click at [633, 246] on link "Edit Location" at bounding box center [652, 247] width 89 height 14
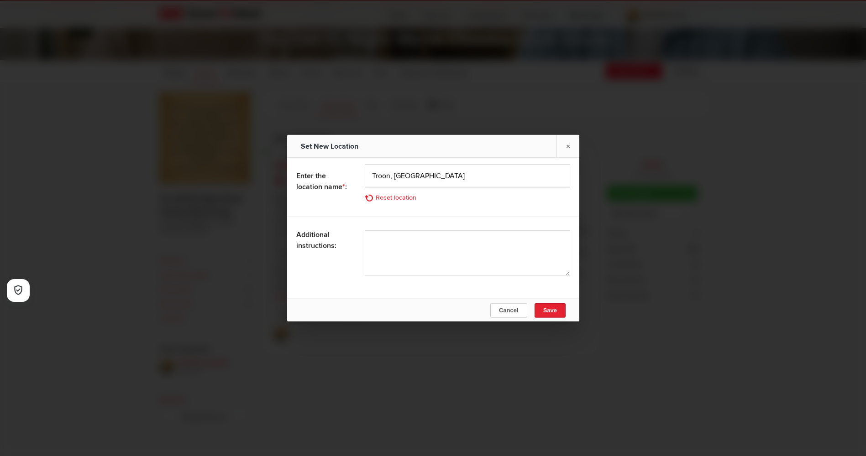
click at [432, 176] on input "Troon, Ayrshire" at bounding box center [467, 176] width 205 height 23
type input "T"
type input "Online"
click at [410, 252] on textarea at bounding box center [467, 253] width 205 height 46
type textarea "Link will be provided the day before."
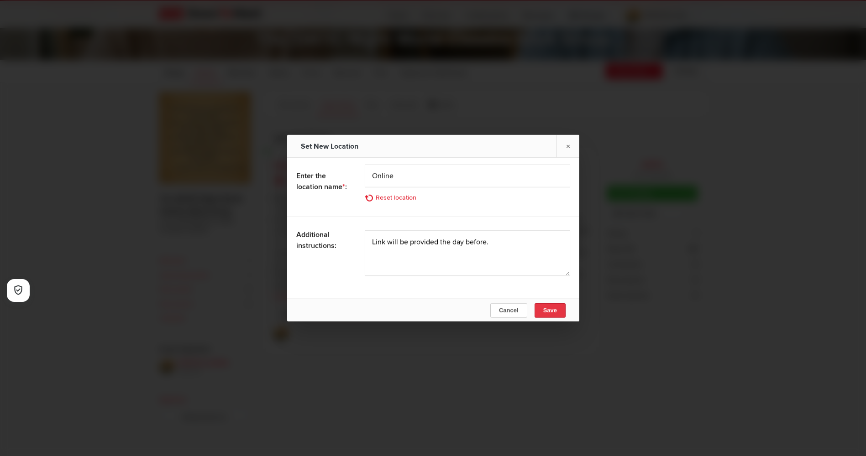
click at [549, 309] on button "Save" at bounding box center [549, 310] width 31 height 15
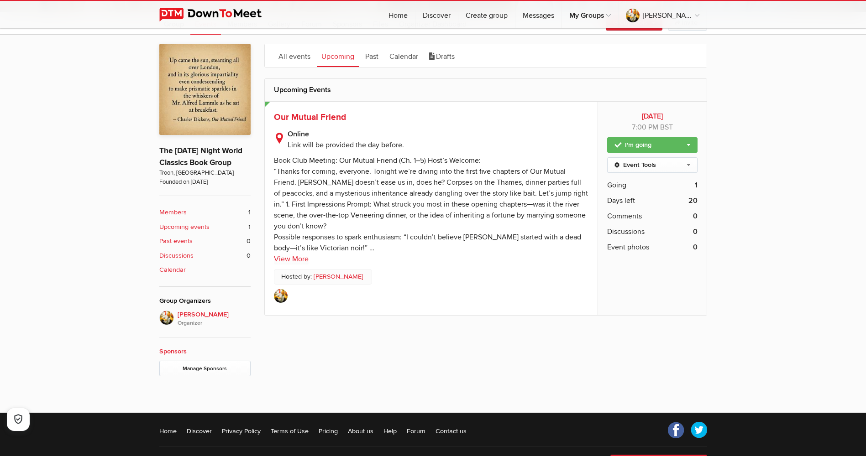
scroll to position [266, 0]
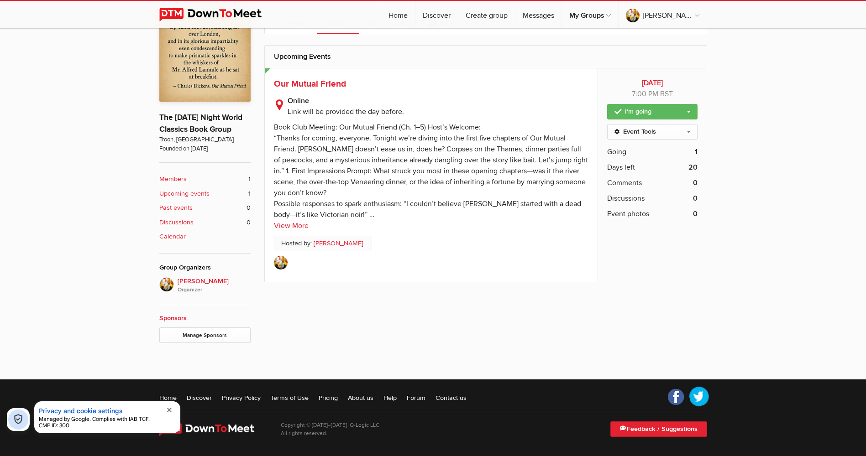
click at [702, 393] on link "Twitter" at bounding box center [698, 397] width 24 height 24
click at [698, 394] on link "Twitter" at bounding box center [698, 397] width 24 height 24
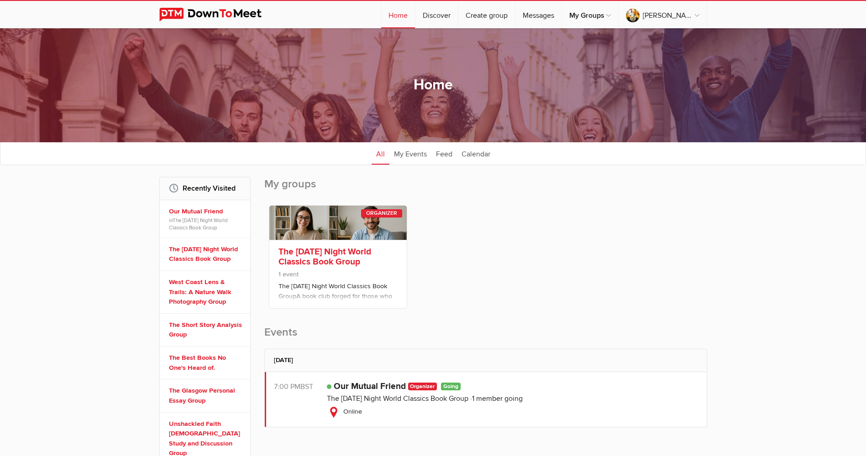
click at [310, 220] on link at bounding box center [337, 223] width 137 height 34
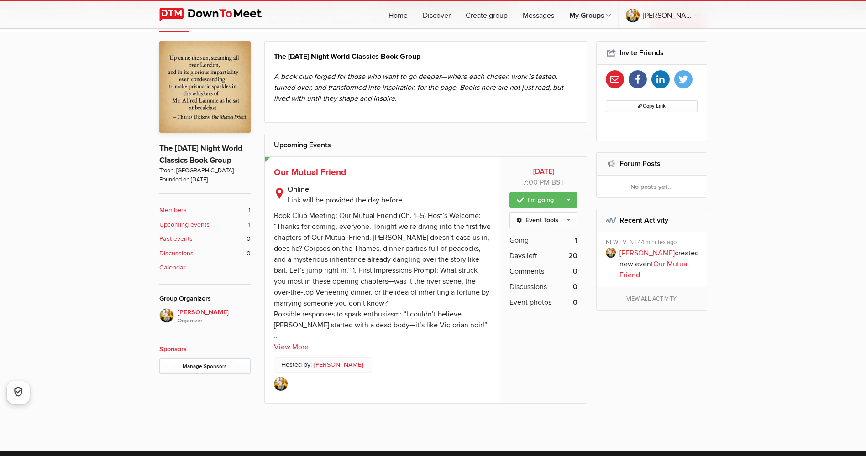
scroll to position [203, 0]
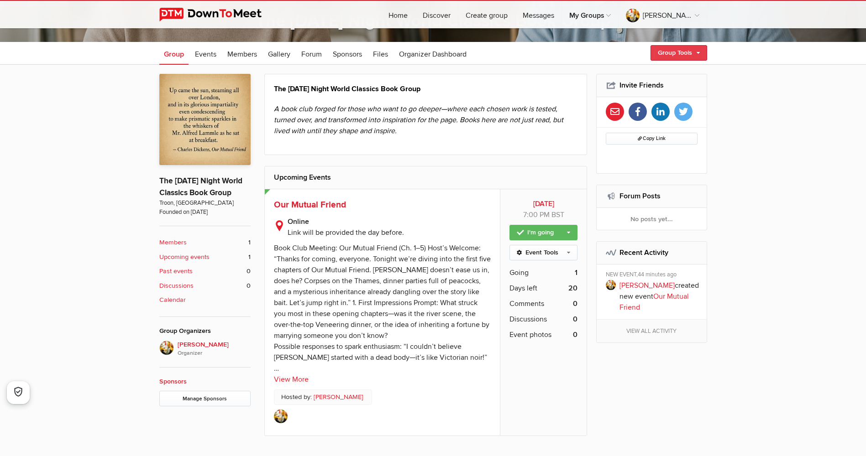
click at [697, 53] on link "Group Tools" at bounding box center [678, 53] width 57 height 16
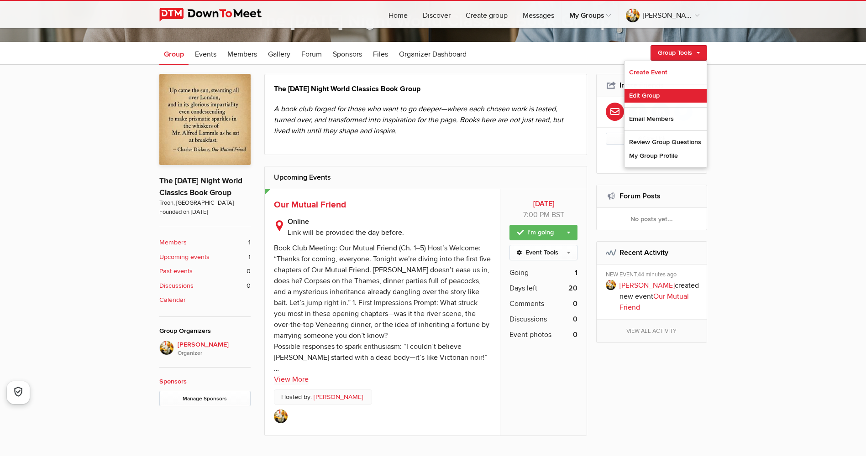
click at [644, 94] on link "Edit Group" at bounding box center [665, 96] width 82 height 14
select select "United Kingdom"
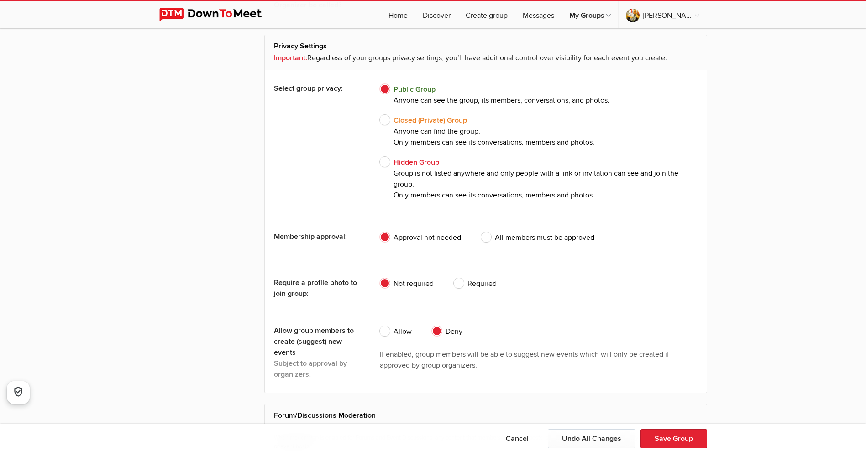
scroll to position [1332, 0]
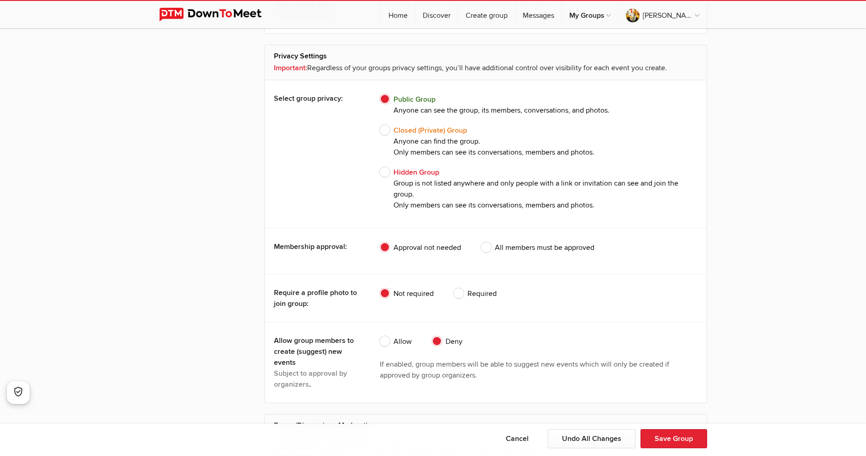
click at [387, 129] on span "Closed (Private) Group Anyone can find the group. Only members can see its conv…" at bounding box center [487, 141] width 215 height 33
click at [380, 125] on input "Closed (Private) Group Anyone can find the group. Only members can see its conv…" at bounding box center [379, 125] width 0 height 0
radio input "true"
click at [677, 439] on button "Save Group" at bounding box center [673, 439] width 67 height 19
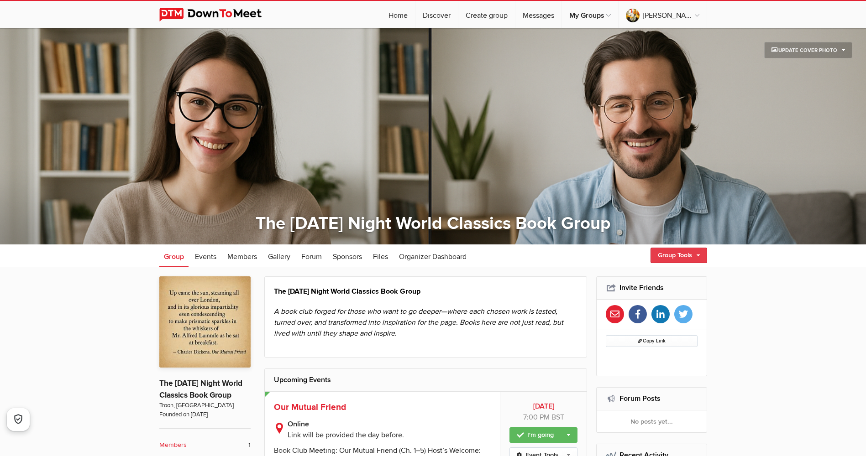
click at [686, 253] on link "Group Tools" at bounding box center [678, 256] width 57 height 16
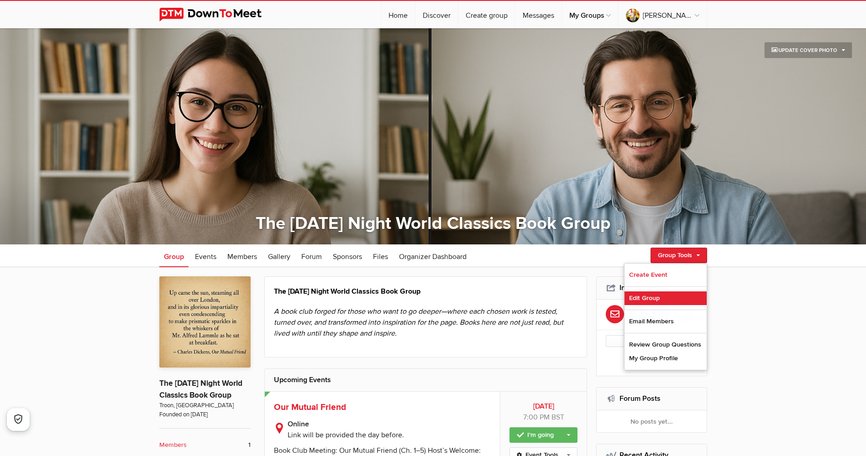
click at [657, 297] on link "Edit Group" at bounding box center [665, 299] width 82 height 14
select select "United Kingdom"
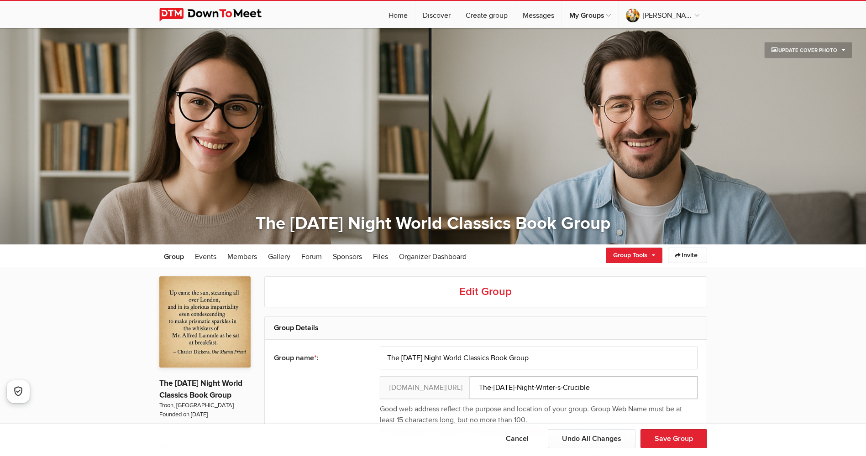
click at [605, 391] on input "The-Friday-Night-Writer-s-Crucible" at bounding box center [539, 388] width 318 height 23
click at [477, 387] on input "The-Friday-Night-Writer-s-Crucible" at bounding box center [539, 388] width 318 height 23
drag, startPoint x: 385, startPoint y: 358, endPoint x: 566, endPoint y: 360, distance: 181.2
click at [566, 360] on input "The [DATE] Night World Classics Book Group" at bounding box center [539, 358] width 318 height 23
click at [601, 389] on input "The-Friday-Night-Writer-s-Crucible" at bounding box center [539, 388] width 318 height 23
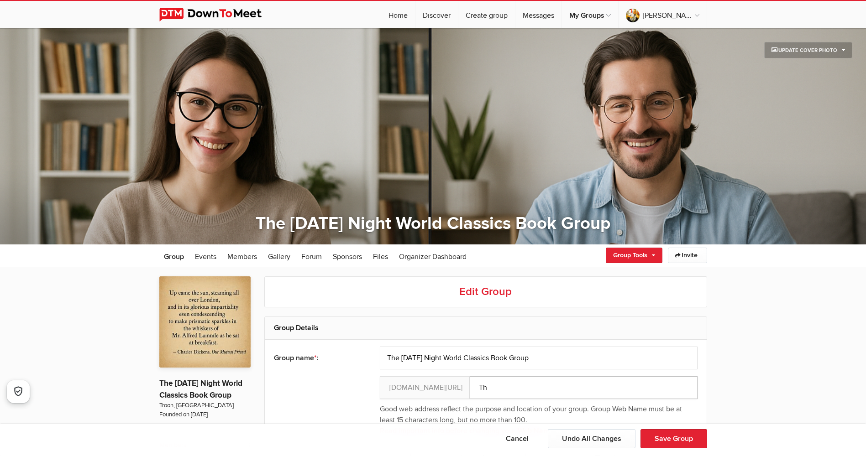
type input "T"
paste input "The [DATE] Night World Classics Book Group"
type input "The-Friday-Night-World-Classics-Book-Group"
drag, startPoint x: 713, startPoint y: 362, endPoint x: 731, endPoint y: 351, distance: 21.5
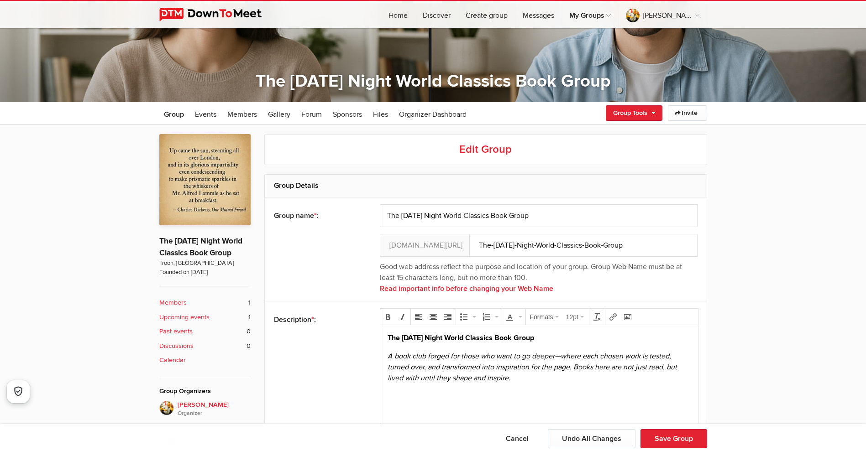
scroll to position [250, 0]
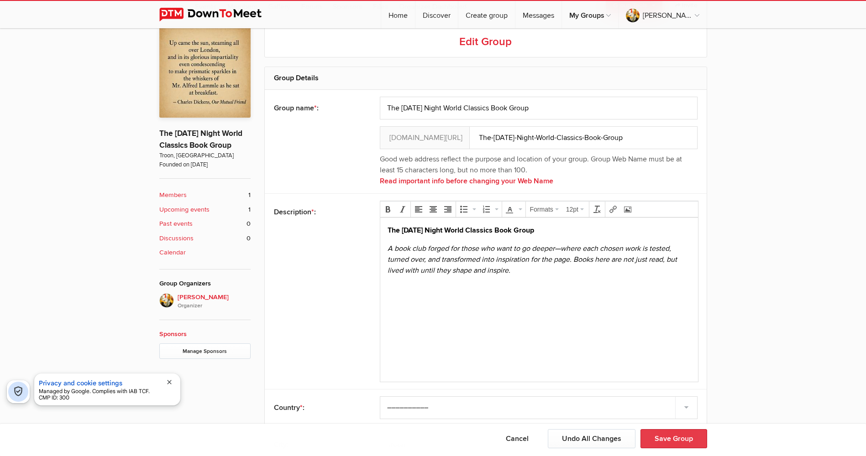
click at [672, 440] on button "Save Group" at bounding box center [673, 439] width 67 height 19
